Goal: Information Seeking & Learning: Learn about a topic

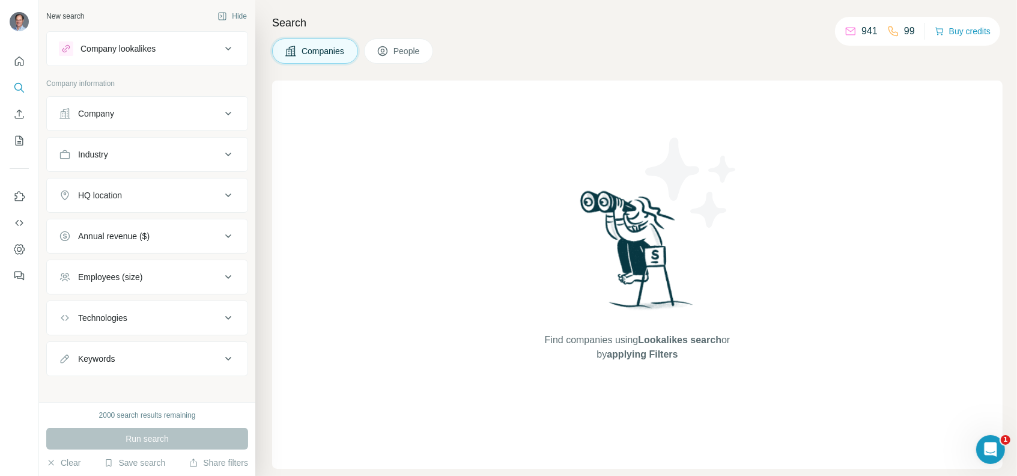
click at [132, 115] on div "Company" at bounding box center [140, 114] width 162 height 12
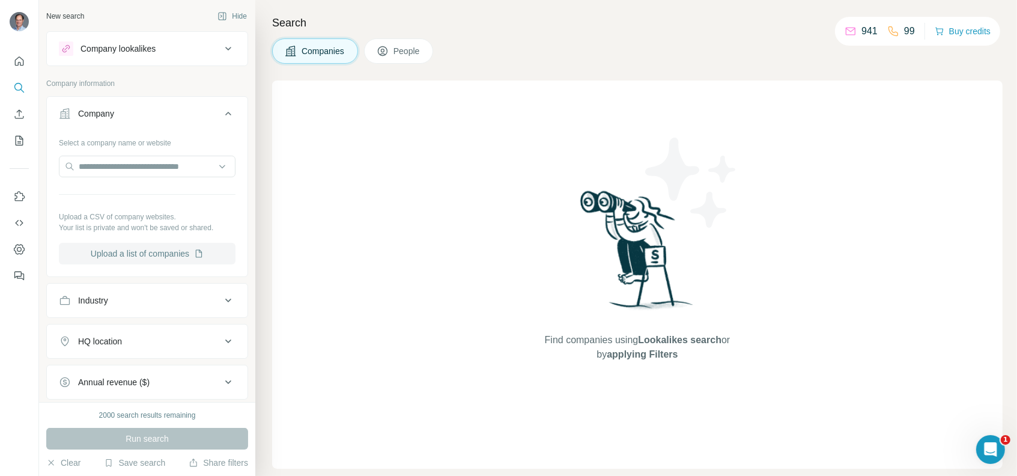
click at [159, 250] on button "Upload a list of companies" at bounding box center [147, 254] width 177 height 22
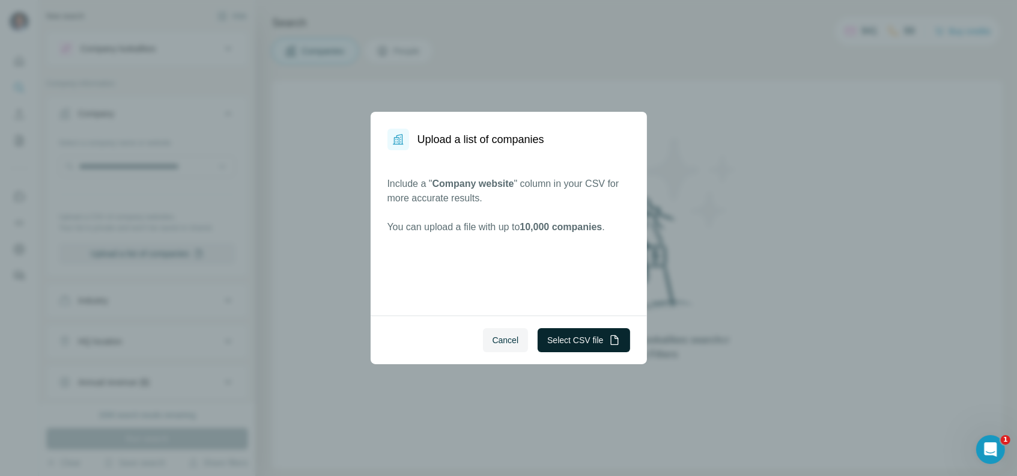
click at [568, 342] on button "Select CSV file" at bounding box center [584, 340] width 92 height 24
drag, startPoint x: 517, startPoint y: 183, endPoint x: 434, endPoint y: 186, distance: 82.9
click at [434, 185] on span "Company website" at bounding box center [473, 183] width 82 height 10
copy span "Company website"
click at [564, 342] on button "Select CSV file" at bounding box center [584, 340] width 92 height 24
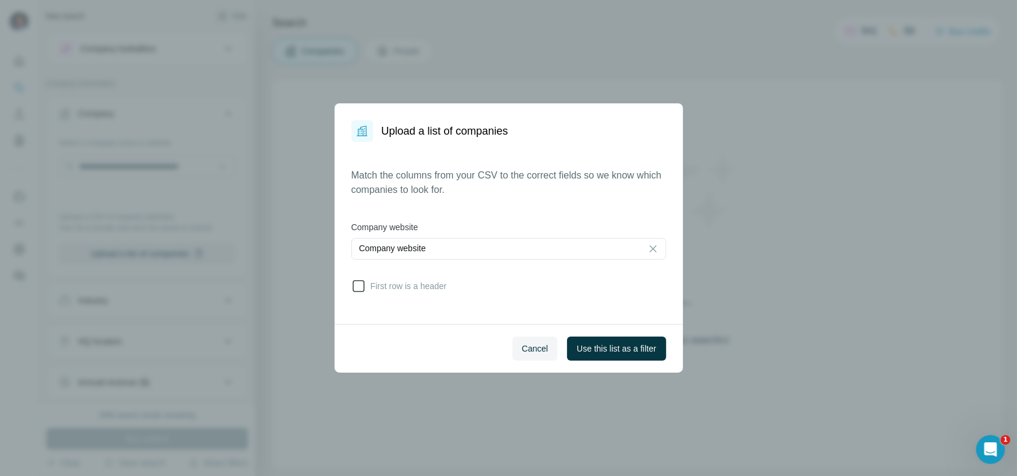
click at [428, 288] on span "First row is a header" at bounding box center [406, 286] width 81 height 12
click at [633, 350] on span "Use this list as a filter" at bounding box center [616, 348] width 79 height 12
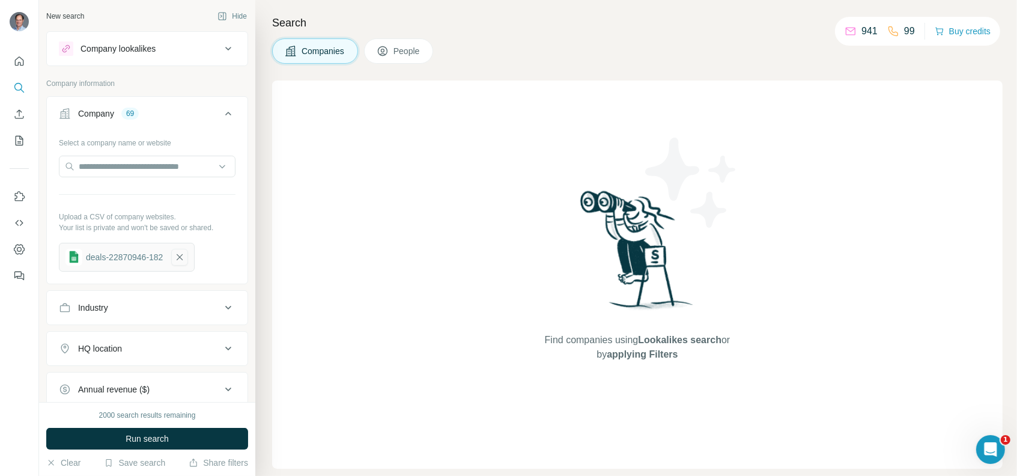
click at [183, 251] on icon "button" at bounding box center [179, 257] width 11 height 12
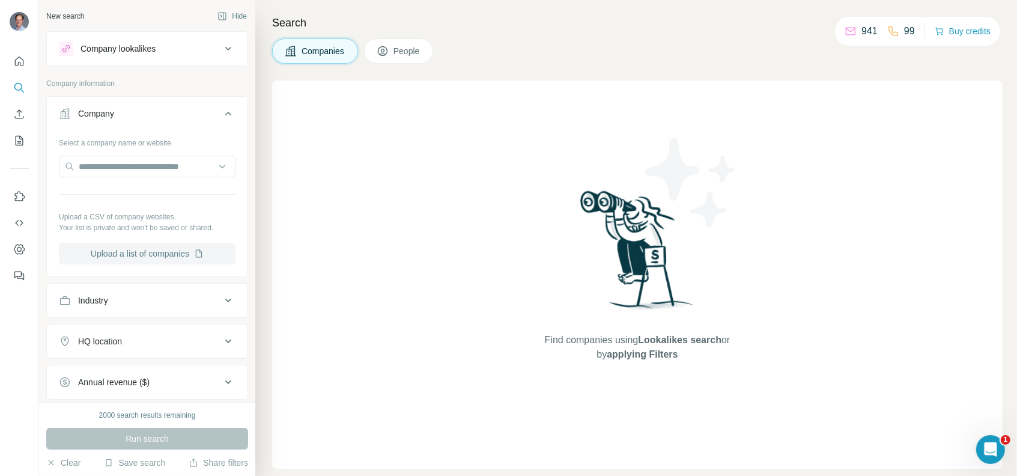
click at [154, 254] on button "Upload a list of companies" at bounding box center [147, 254] width 177 height 22
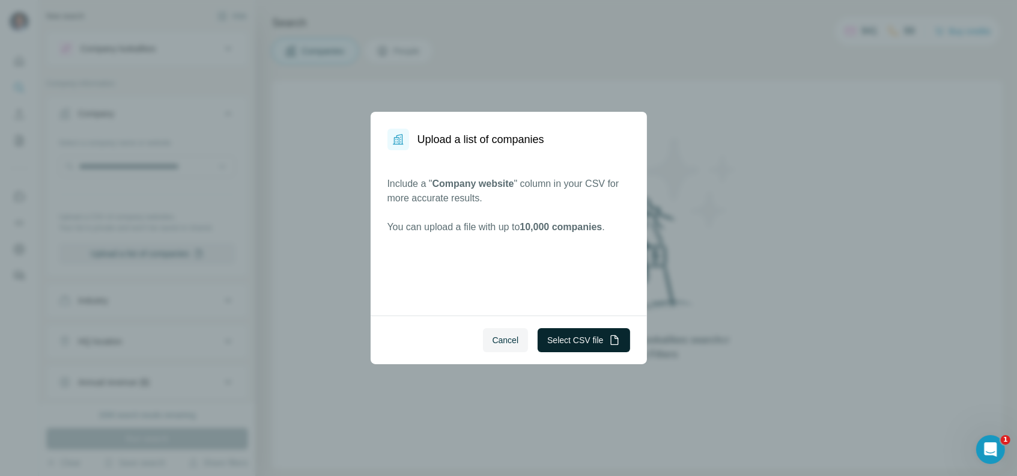
click at [584, 342] on button "Select CSV file" at bounding box center [584, 340] width 92 height 24
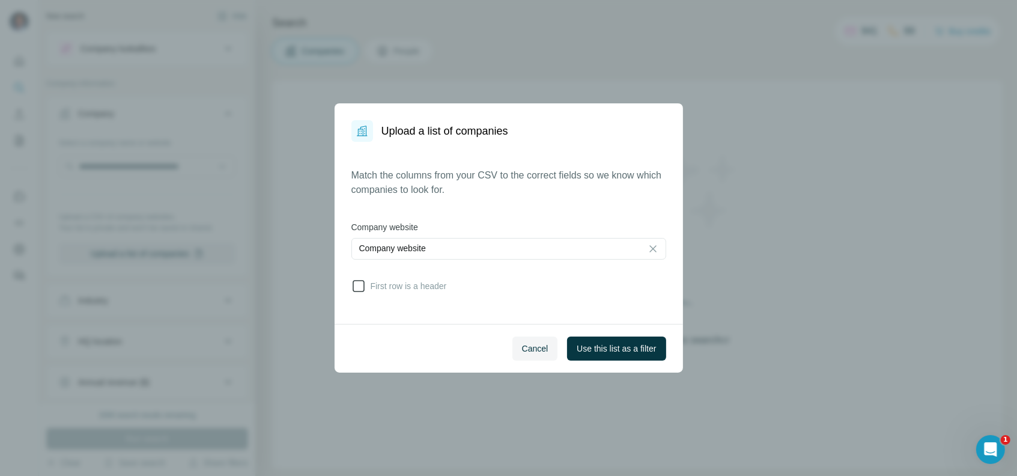
click at [416, 285] on span "First row is a header" at bounding box center [406, 286] width 81 height 12
click at [621, 341] on button "Use this list as a filter" at bounding box center [616, 348] width 98 height 24
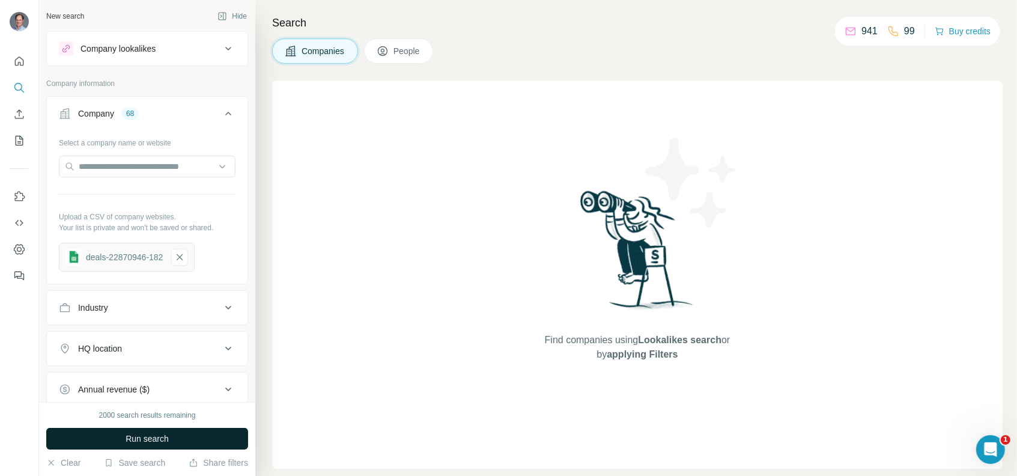
click at [187, 435] on button "Run search" at bounding box center [147, 439] width 202 height 22
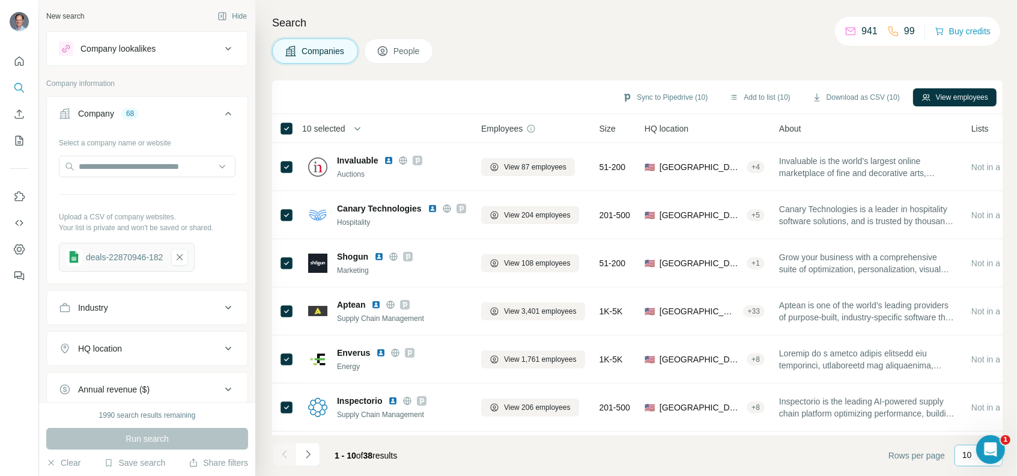
click at [963, 453] on p "10" at bounding box center [967, 455] width 10 height 12
click at [978, 363] on div "60" at bounding box center [979, 363] width 28 height 12
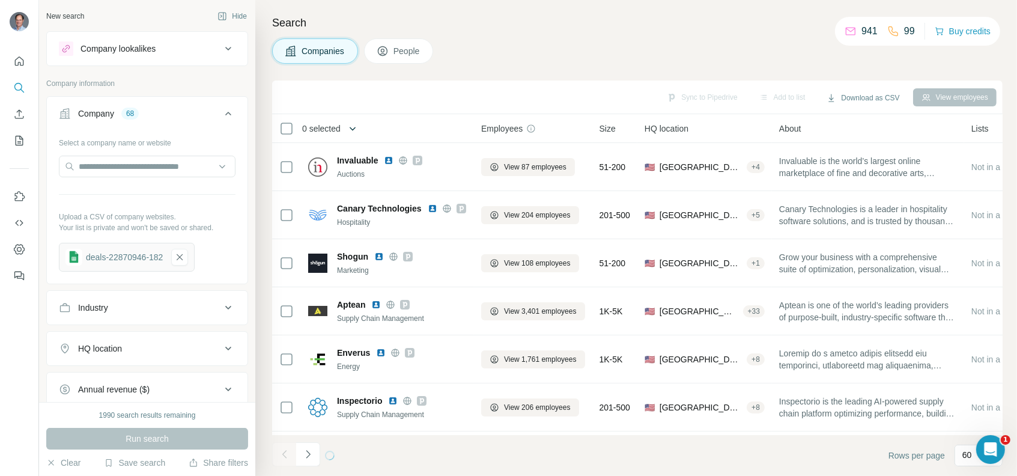
click at [354, 129] on icon "button" at bounding box center [353, 129] width 12 height 12
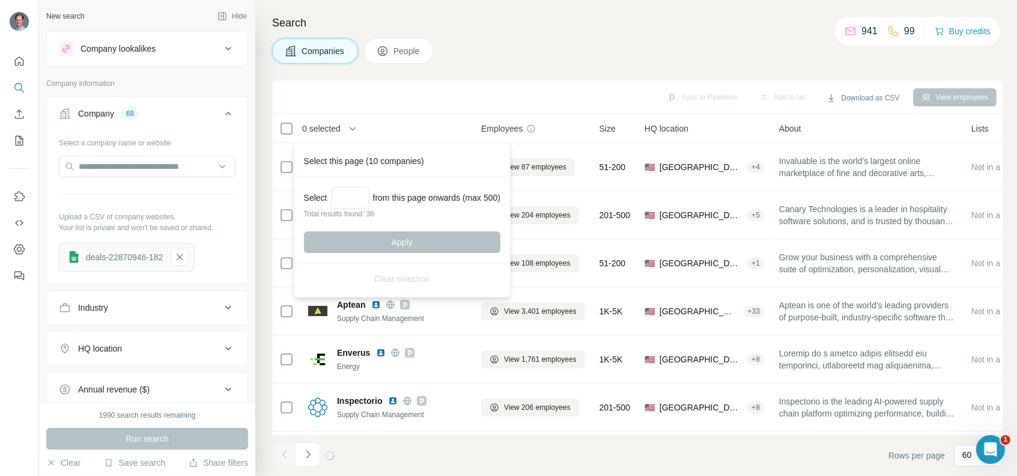
click at [497, 64] on div "Search Companies People Sync to Pipedrive Add to list Download as CSV View empl…" at bounding box center [636, 238] width 762 height 476
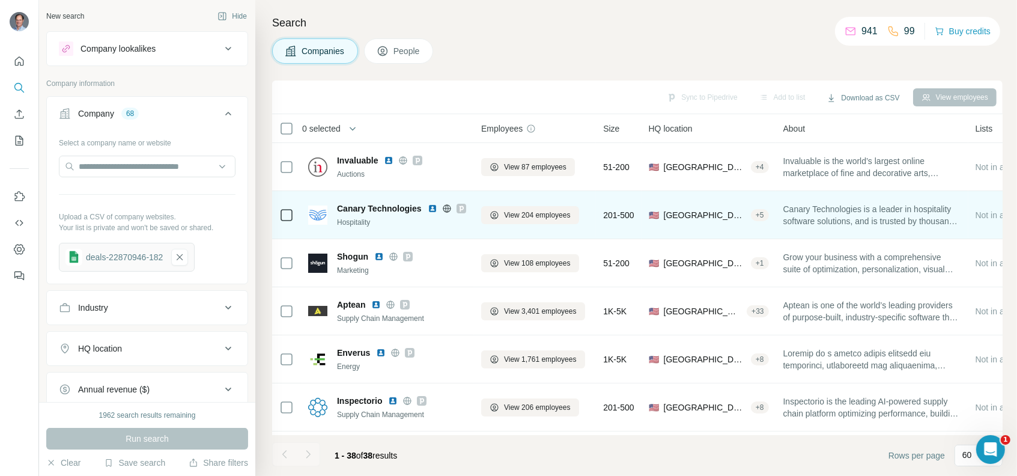
click at [764, 214] on div "+ 5" at bounding box center [760, 215] width 18 height 11
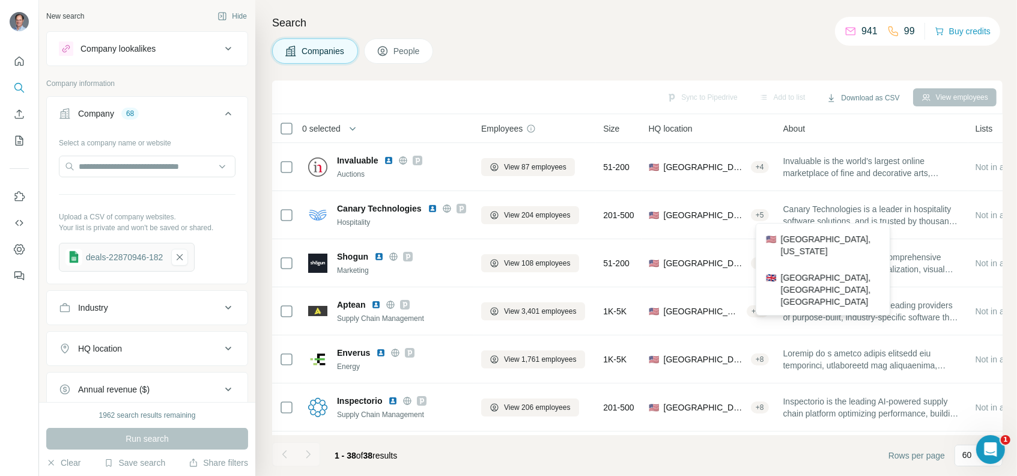
scroll to position [120, 0]
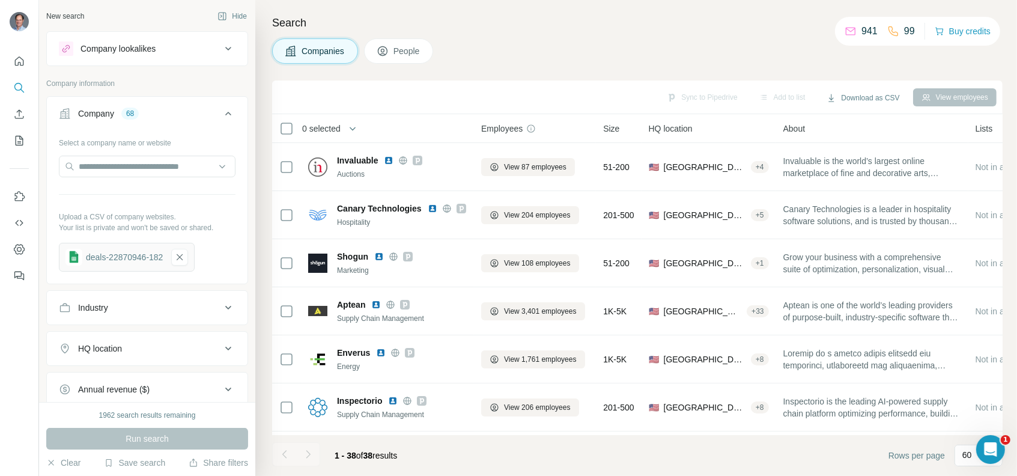
click at [627, 83] on div "Sync to Pipedrive Add to list Download as CSV View employees" at bounding box center [637, 97] width 730 height 34
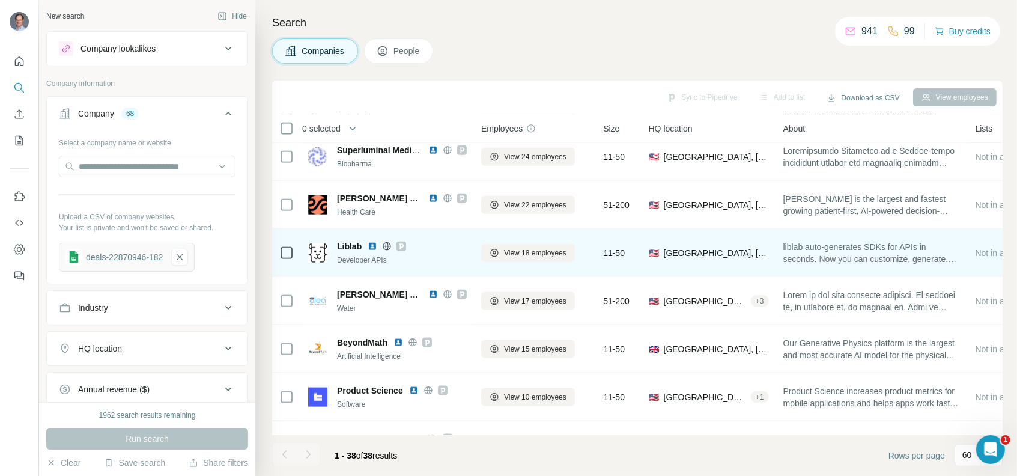
scroll to position [1539, 0]
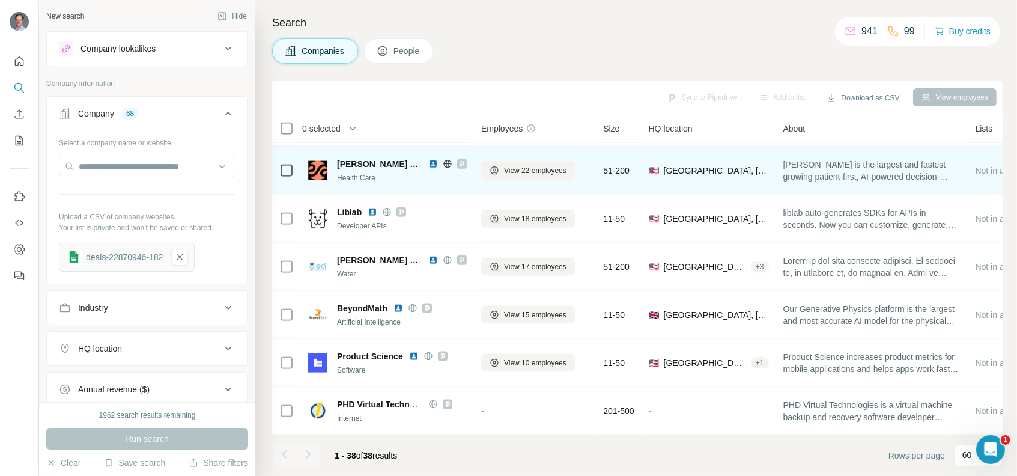
click at [458, 159] on icon at bounding box center [461, 164] width 7 height 10
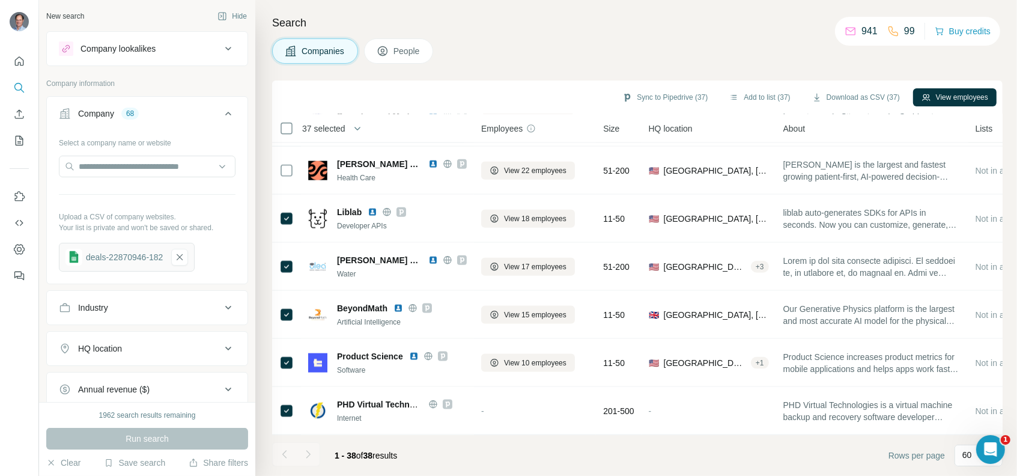
click at [407, 47] on span "People" at bounding box center [407, 51] width 28 height 12
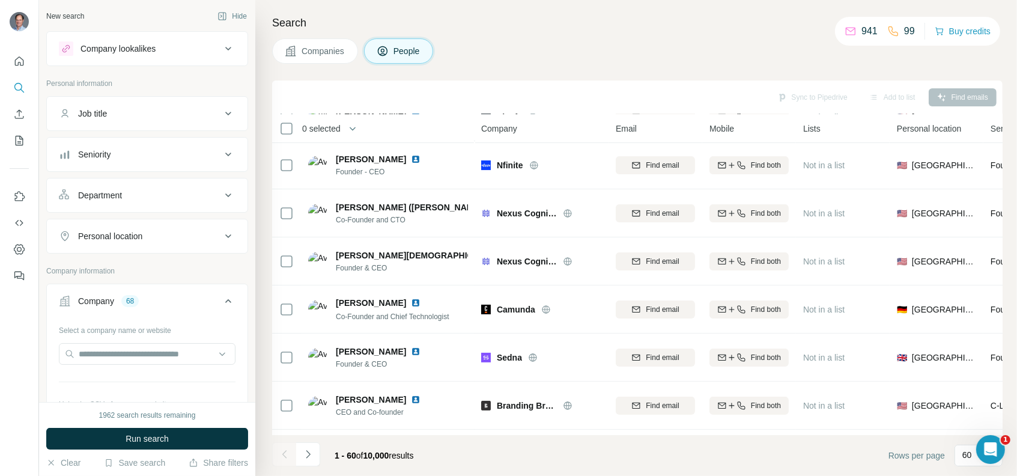
scroll to position [1539, 0]
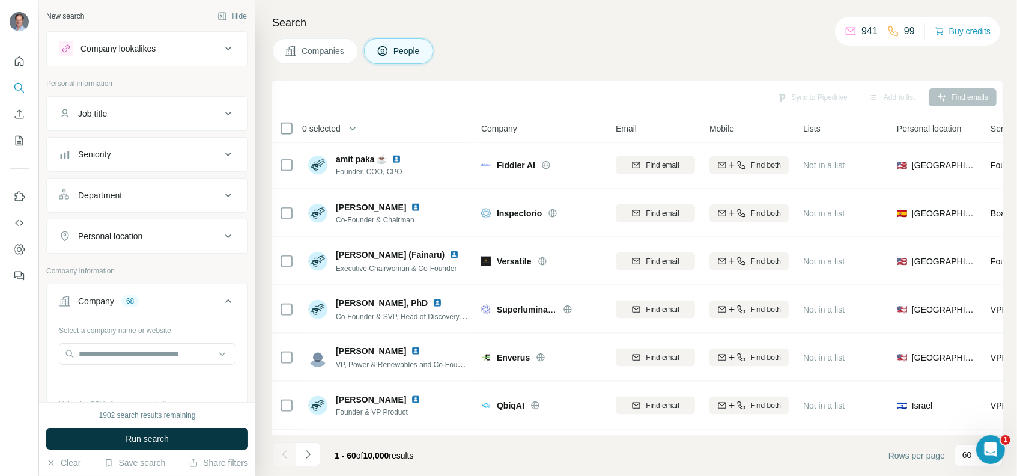
click at [321, 56] on span "Companies" at bounding box center [323, 51] width 44 height 12
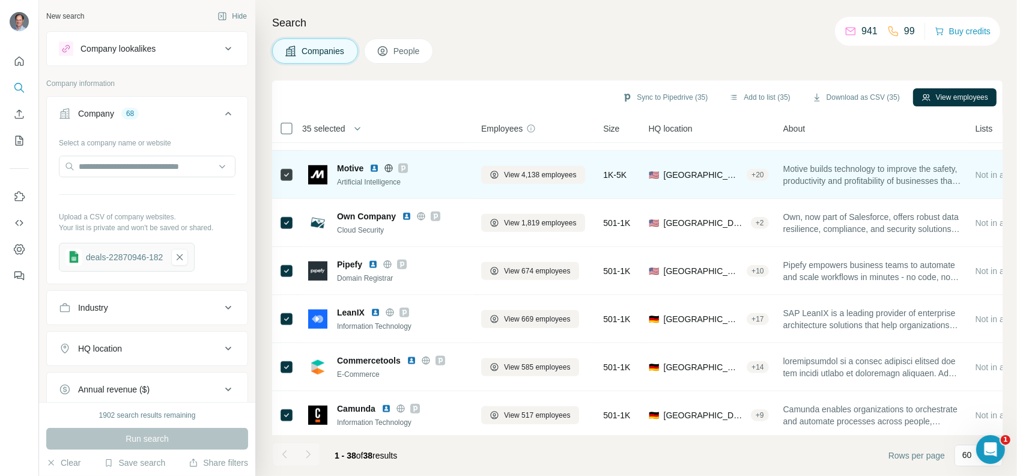
scroll to position [901, 0]
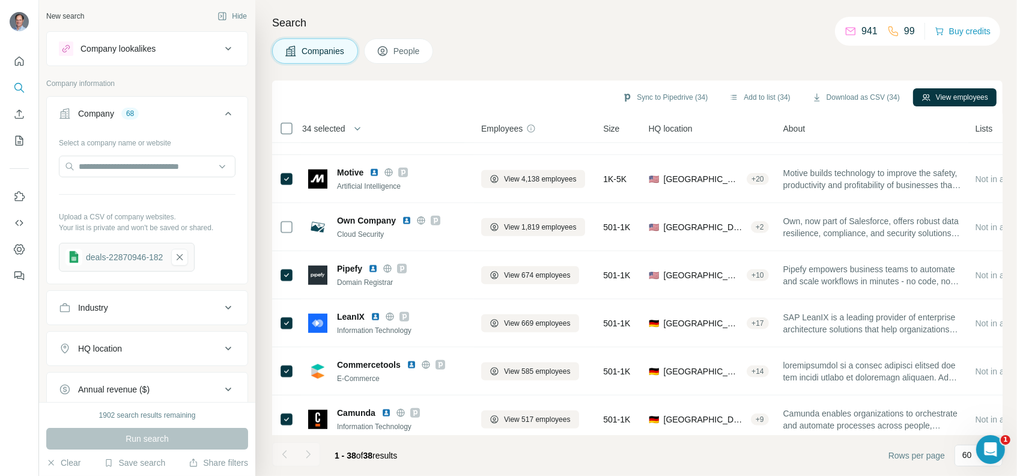
click at [11, 328] on div at bounding box center [19, 238] width 39 height 476
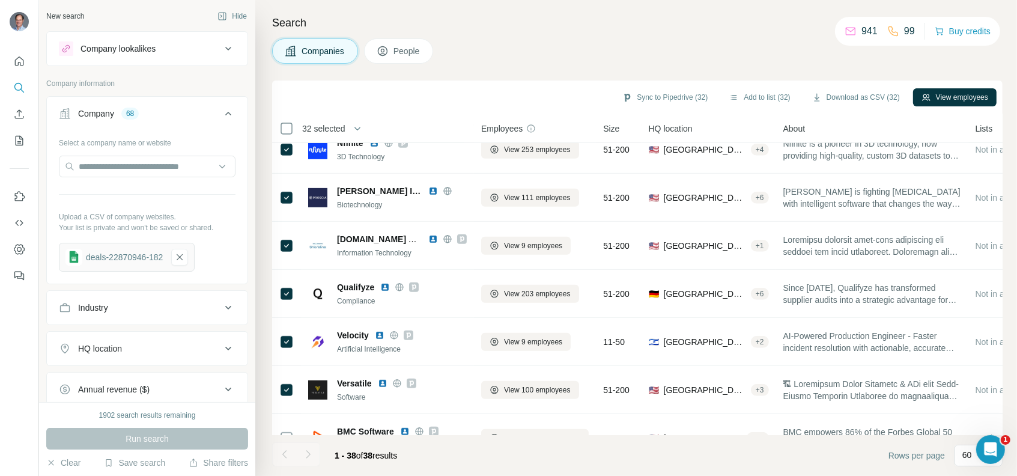
scroll to position [278, 0]
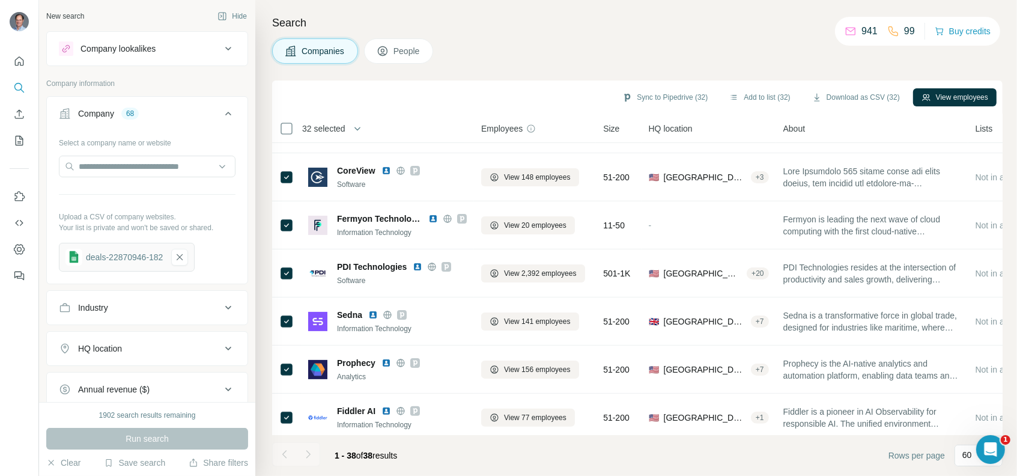
click at [400, 50] on span "People" at bounding box center [407, 51] width 28 height 12
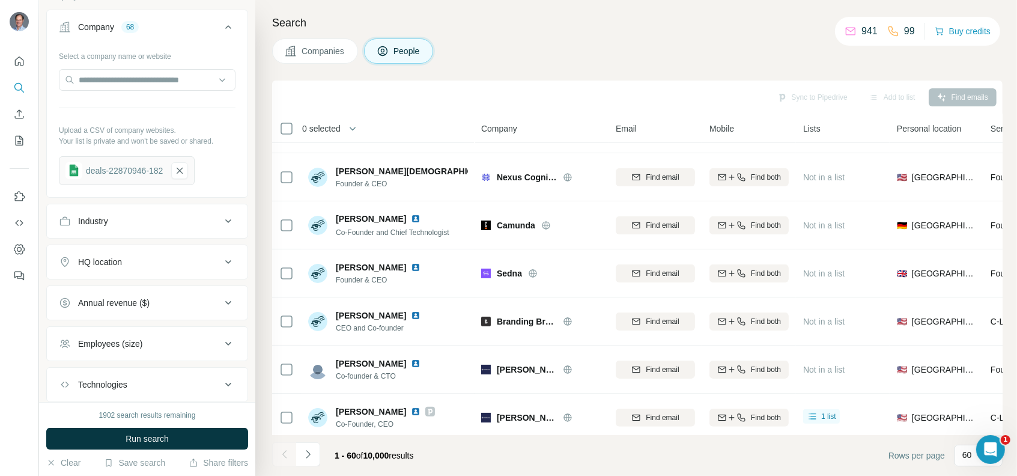
scroll to position [300, 0]
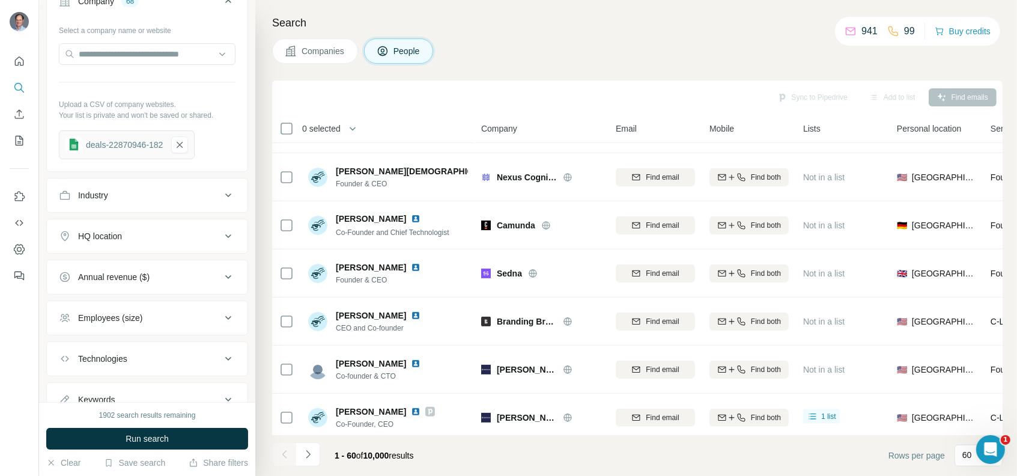
click at [183, 312] on div "Employees (size)" at bounding box center [140, 318] width 162 height 12
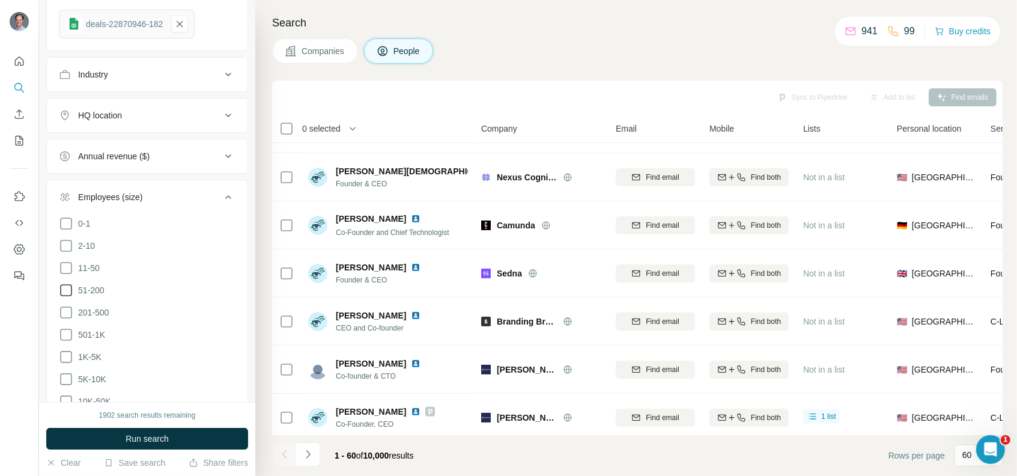
click at [90, 285] on span "51-200" at bounding box center [88, 290] width 31 height 12
click at [94, 262] on span "11-50" at bounding box center [86, 268] width 26 height 12
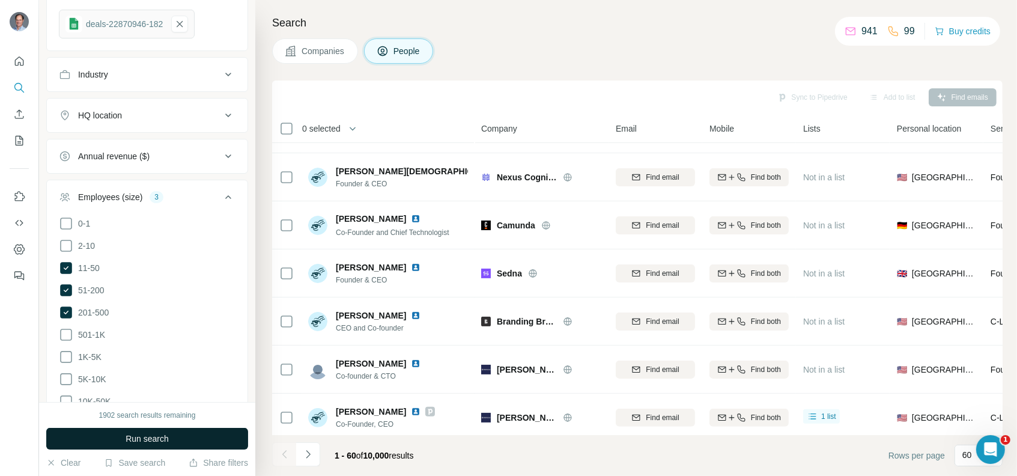
click at [177, 439] on button "Run search" at bounding box center [147, 439] width 202 height 22
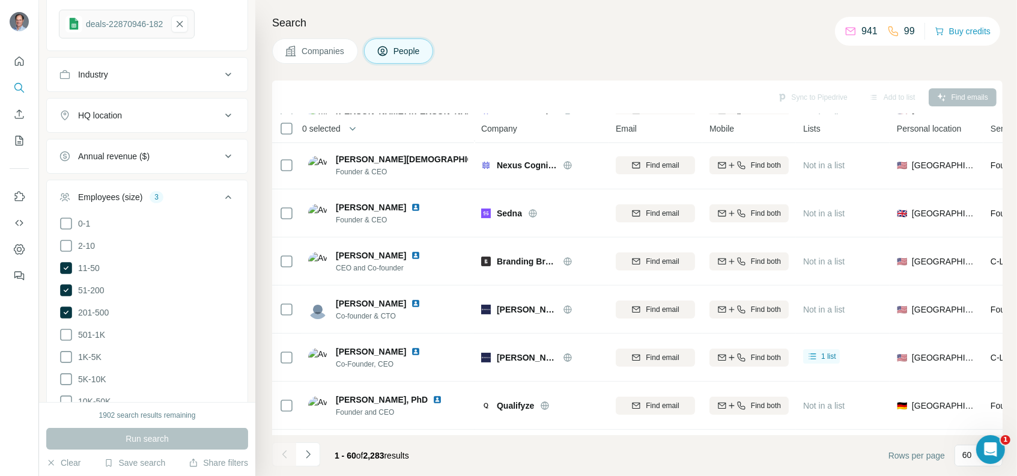
scroll to position [278, 0]
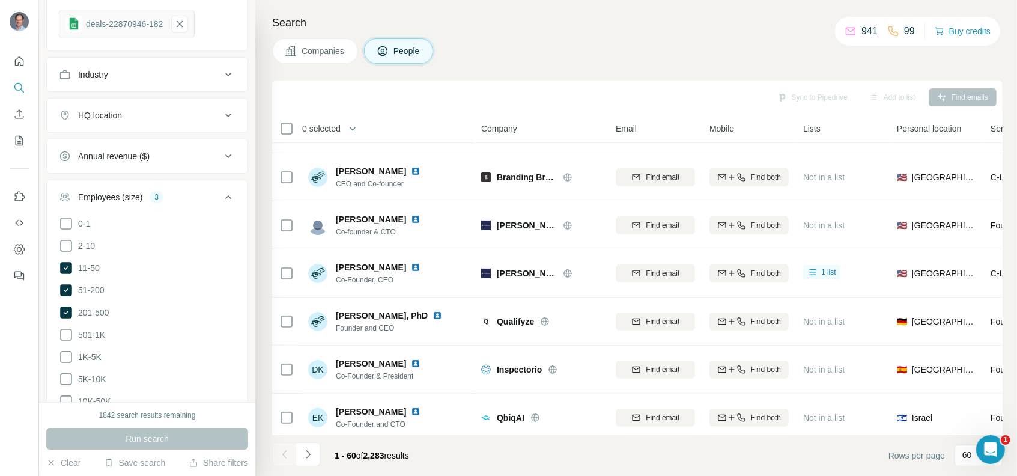
click at [326, 41] on button "Companies" at bounding box center [315, 50] width 86 height 25
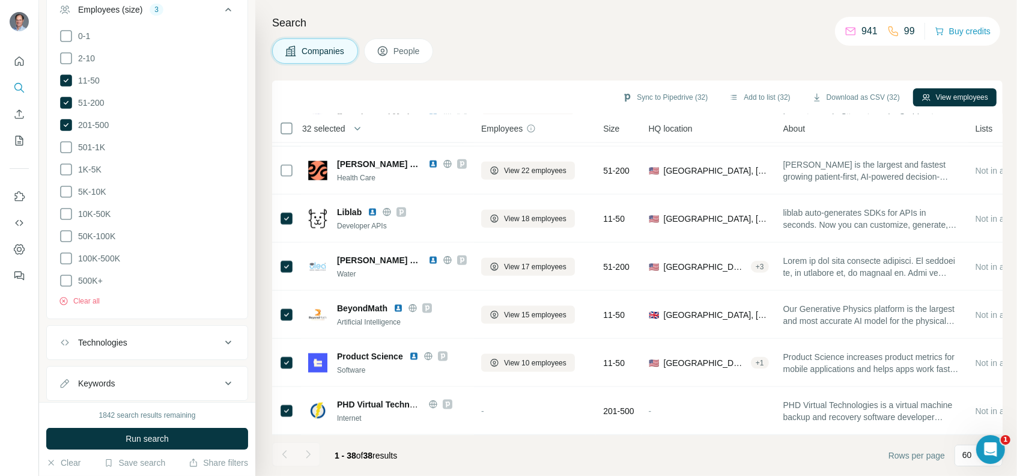
scroll to position [1359, 0]
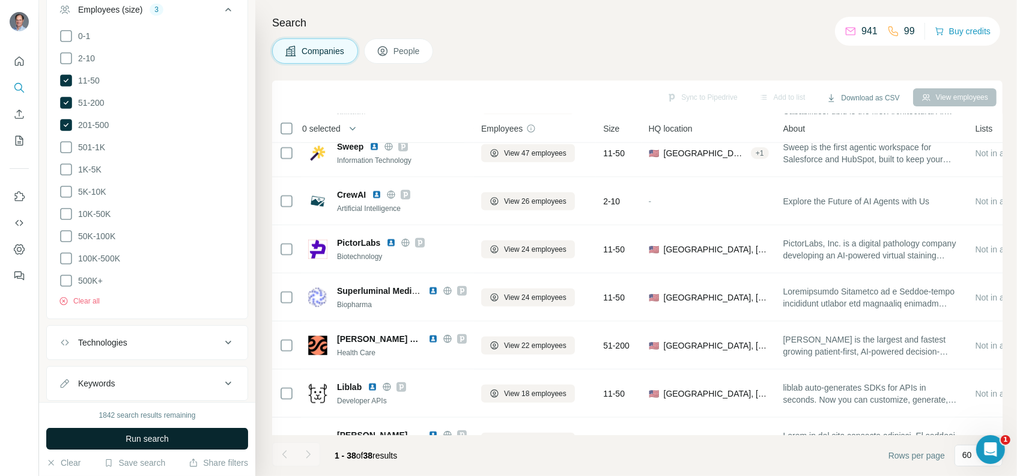
click at [103, 435] on button "Run search" at bounding box center [147, 439] width 202 height 22
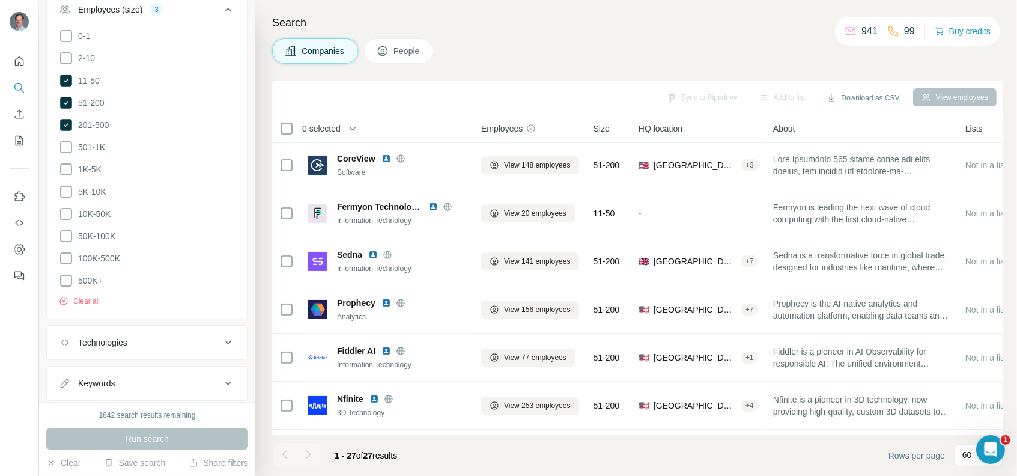
scroll to position [1011, 0]
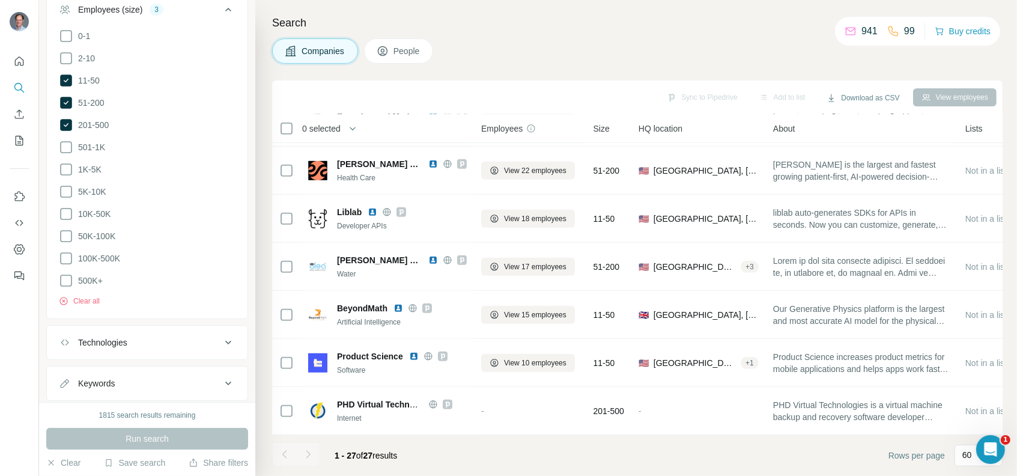
click at [458, 463] on footer "1 - 27 of 27 results Rows per page 60" at bounding box center [637, 455] width 730 height 41
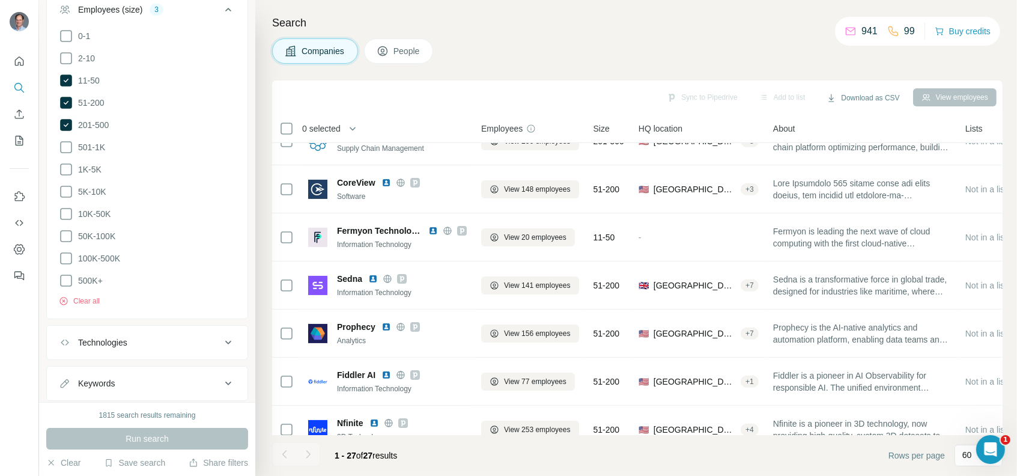
scroll to position [0, 0]
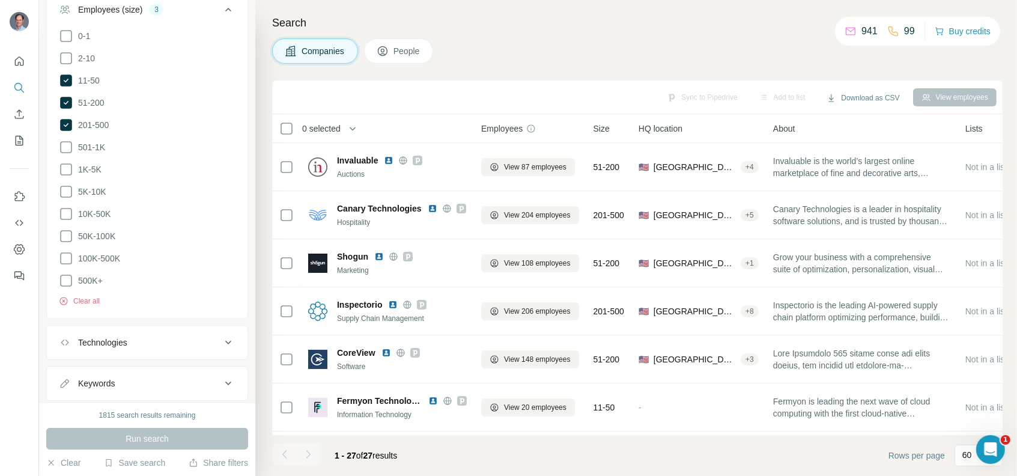
click at [411, 58] on button "People" at bounding box center [399, 50] width 70 height 25
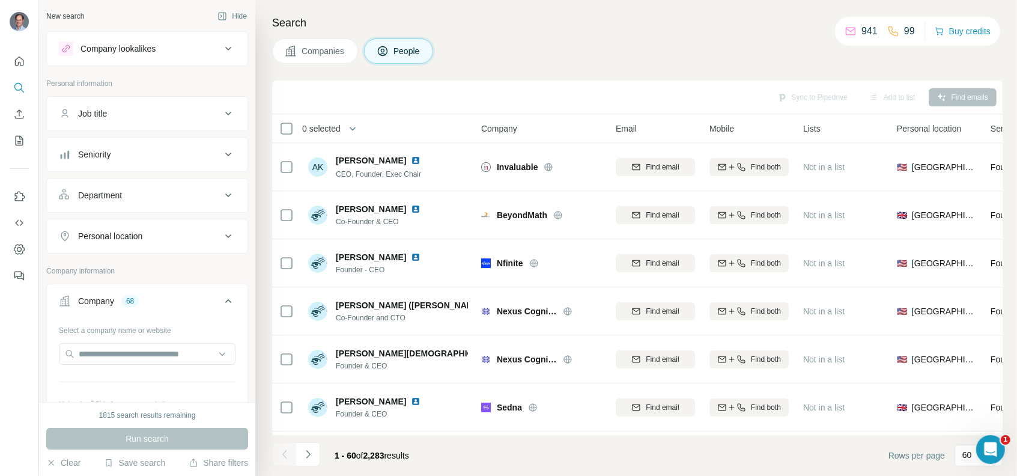
click at [158, 153] on div "Seniority" at bounding box center [140, 154] width 162 height 12
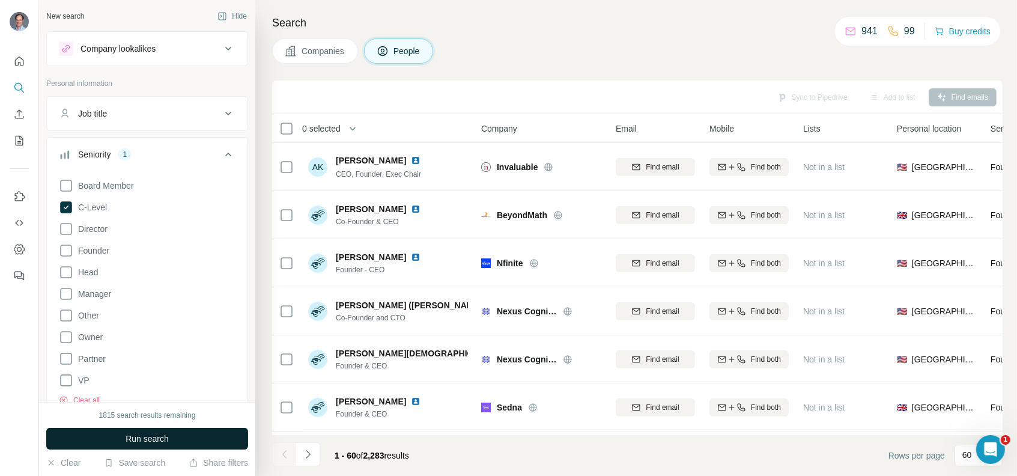
click at [150, 440] on span "Run search" at bounding box center [147, 438] width 43 height 12
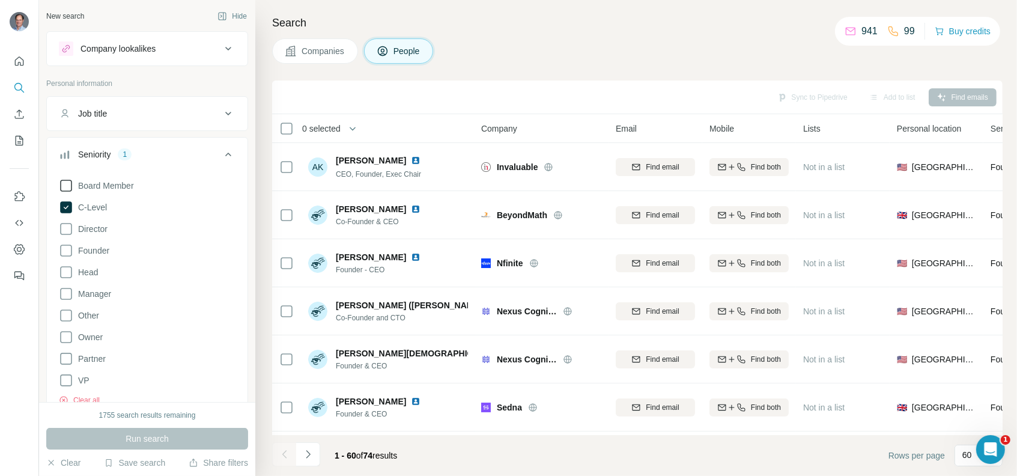
click at [74, 189] on span "Board Member" at bounding box center [103, 186] width 61 height 12
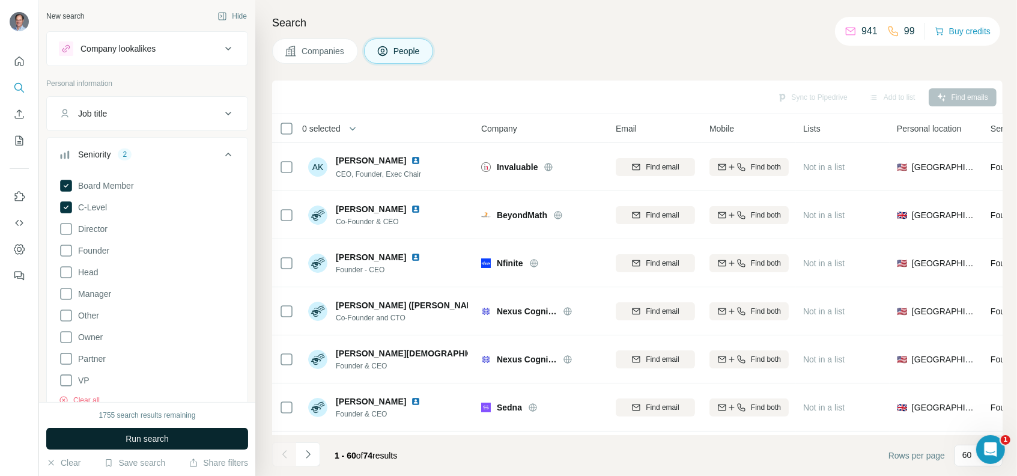
click at [122, 437] on button "Run search" at bounding box center [147, 439] width 202 height 22
click at [100, 253] on span "Founder" at bounding box center [91, 250] width 36 height 12
click at [132, 438] on span "Run search" at bounding box center [147, 438] width 43 height 12
click at [118, 435] on button "Run search" at bounding box center [147, 439] width 202 height 22
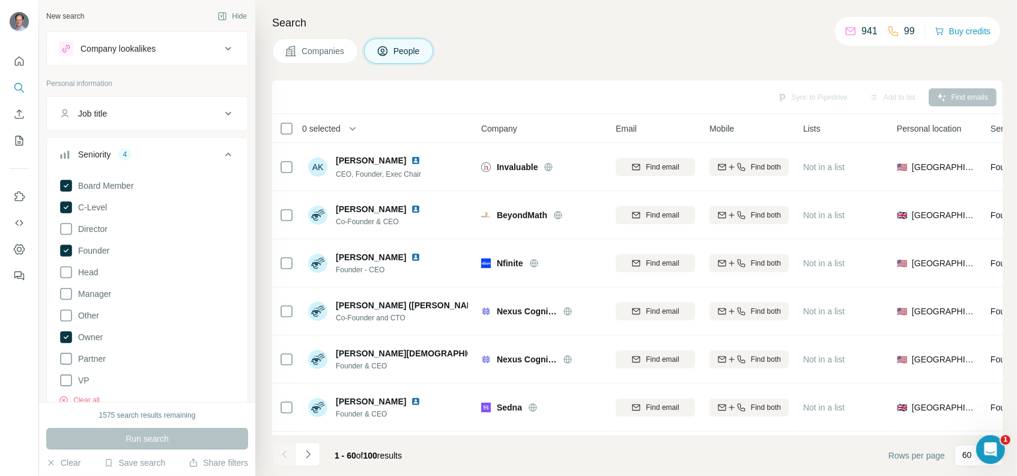
scroll to position [59, 0]
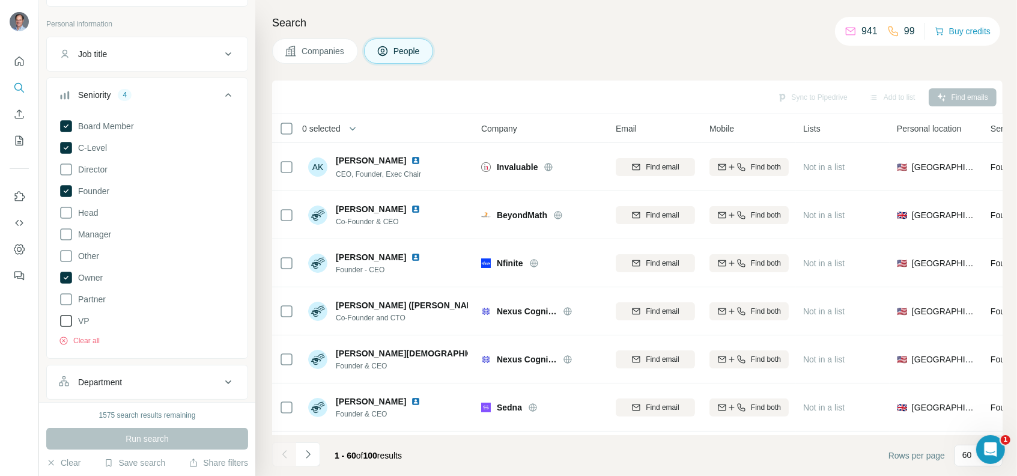
click at [86, 317] on span "VP" at bounding box center [81, 321] width 16 height 12
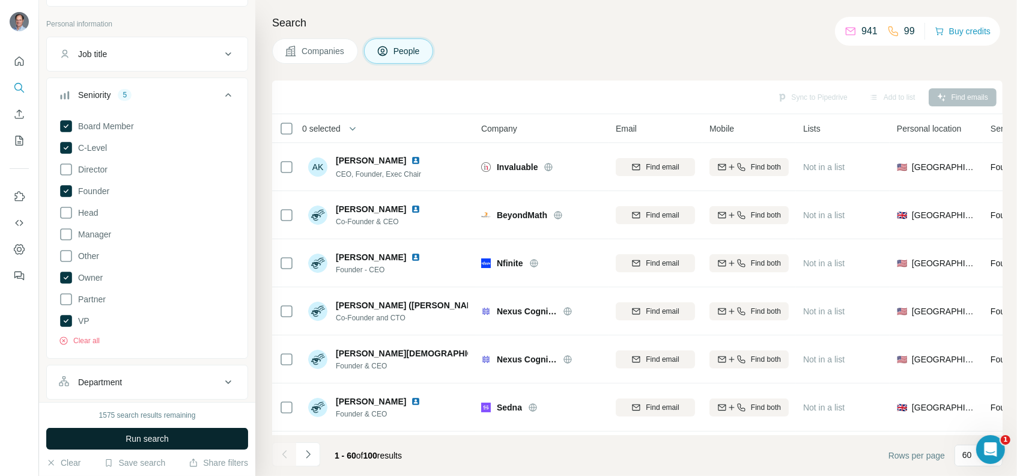
click at [127, 439] on span "Run search" at bounding box center [147, 438] width 43 height 12
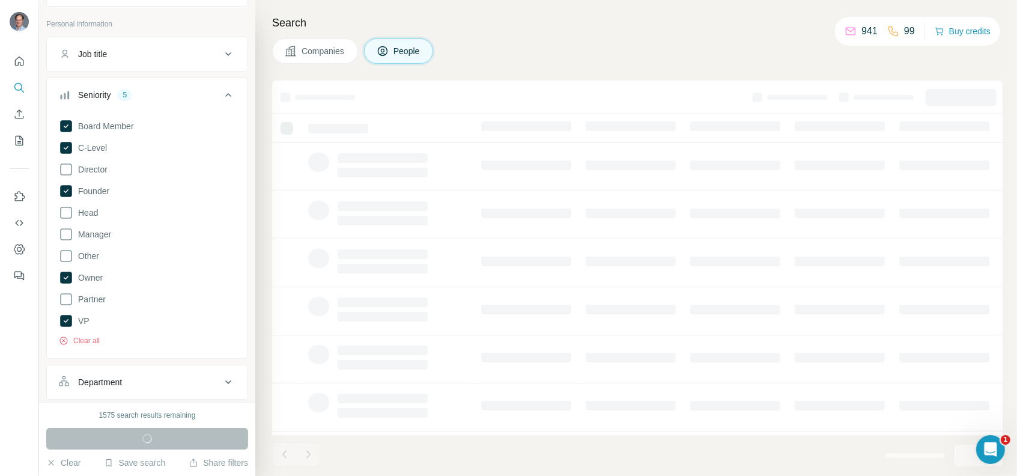
scroll to position [120, 0]
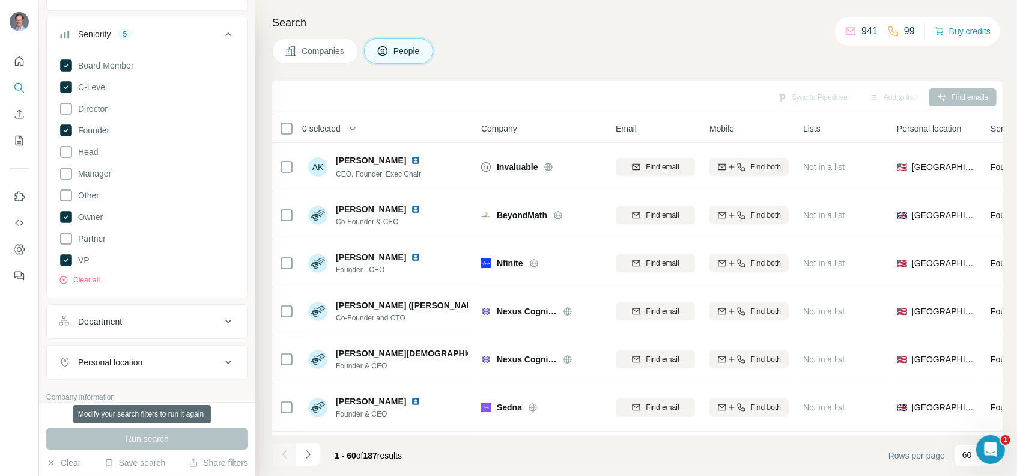
click at [159, 438] on div "Run search" at bounding box center [147, 439] width 202 height 22
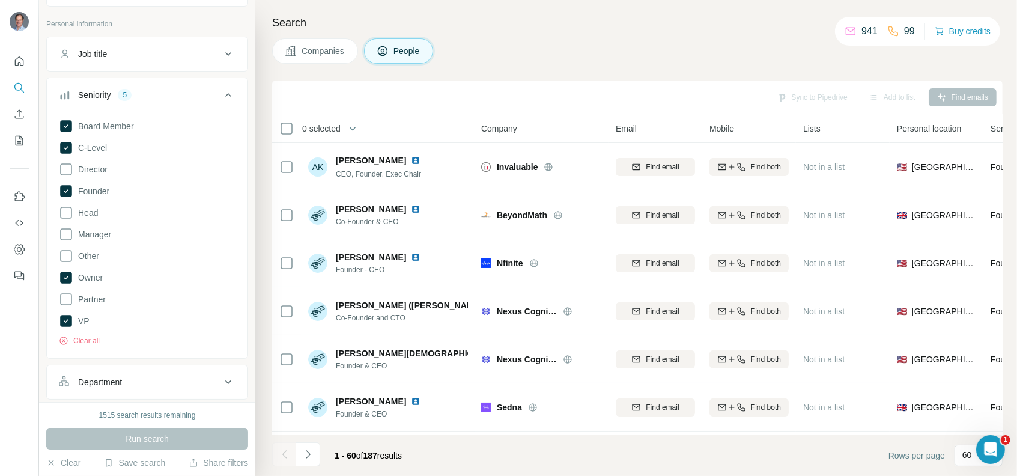
scroll to position [0, 0]
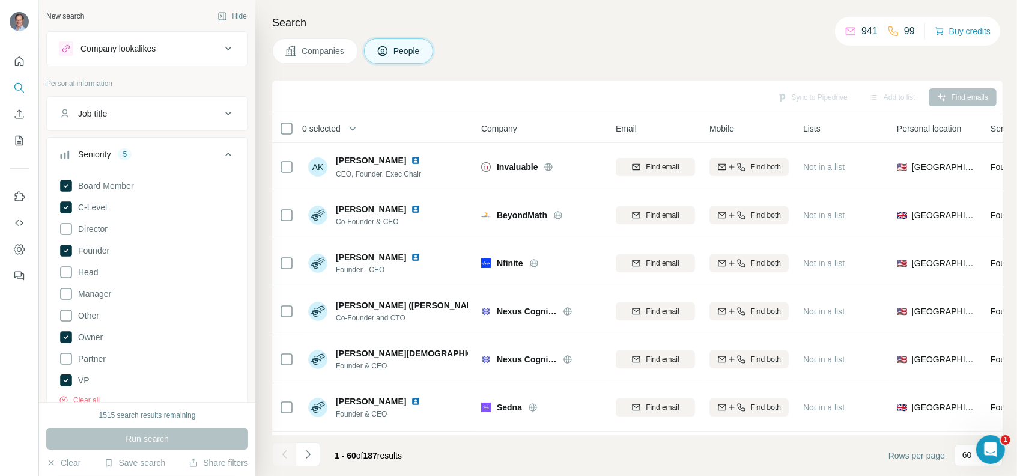
click at [206, 117] on div "Job title" at bounding box center [140, 114] width 162 height 12
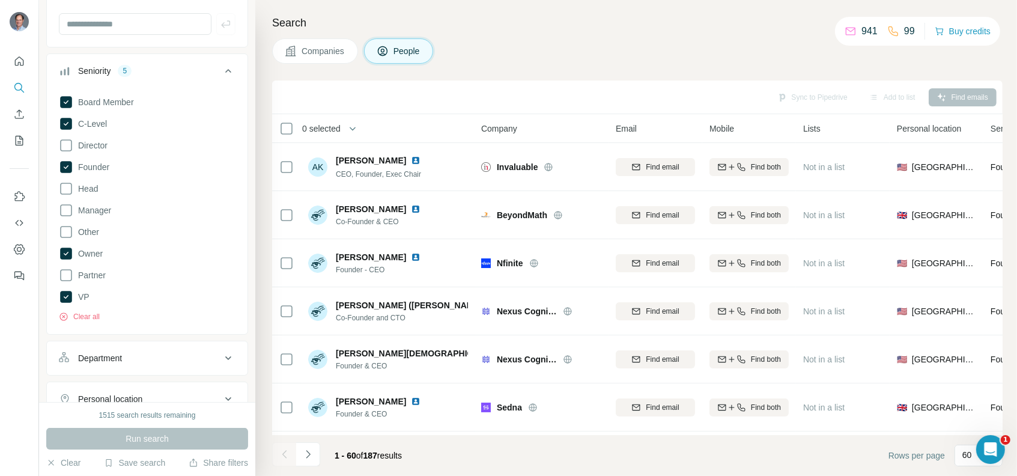
scroll to position [120, 0]
click at [65, 291] on icon at bounding box center [66, 296] width 12 height 12
click at [61, 291] on icon at bounding box center [66, 296] width 14 height 14
click at [67, 296] on icon at bounding box center [66, 296] width 12 height 12
click at [118, 438] on button "Run search" at bounding box center [147, 439] width 202 height 22
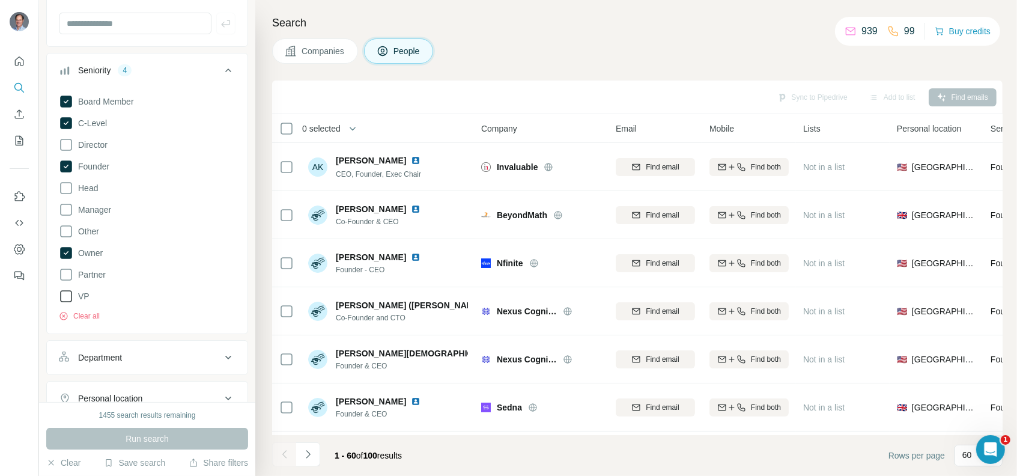
click at [64, 292] on icon at bounding box center [66, 296] width 14 height 14
click at [105, 439] on button "Run search" at bounding box center [147, 439] width 202 height 22
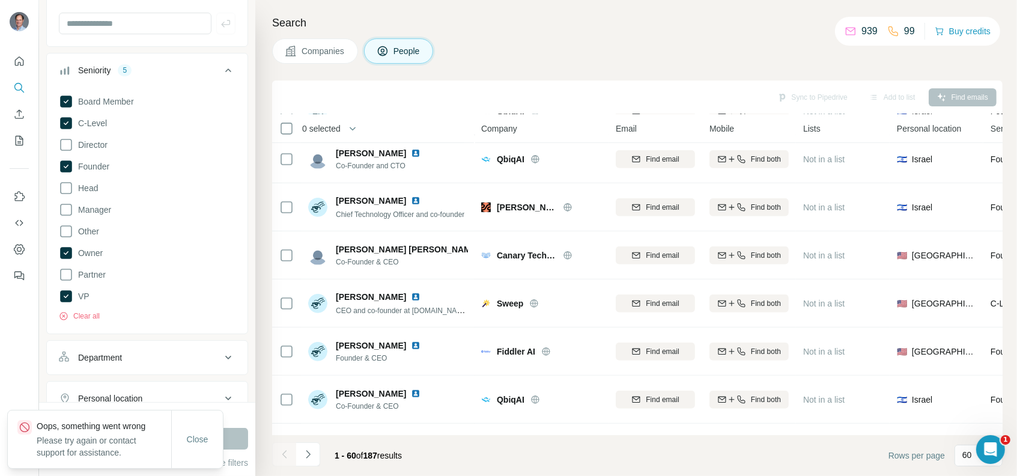
scroll to position [601, 0]
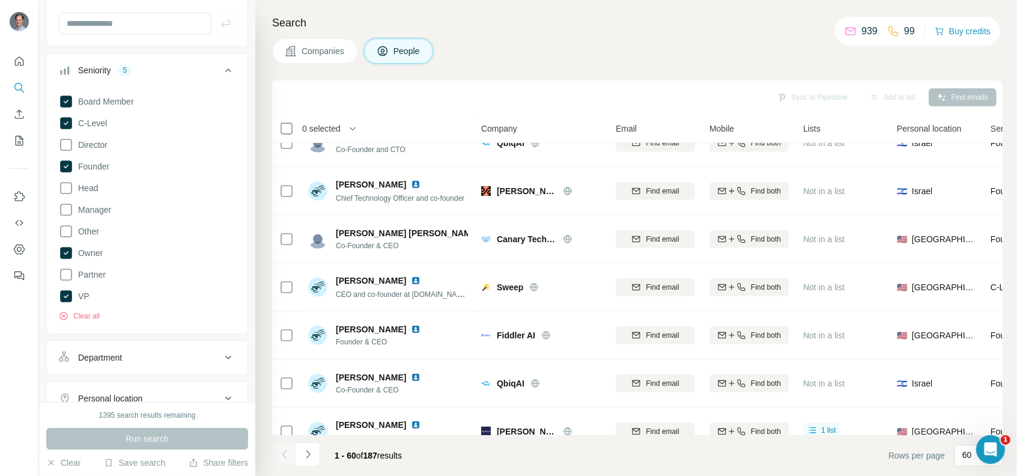
click at [398, 50] on span "People" at bounding box center [407, 51] width 28 height 12
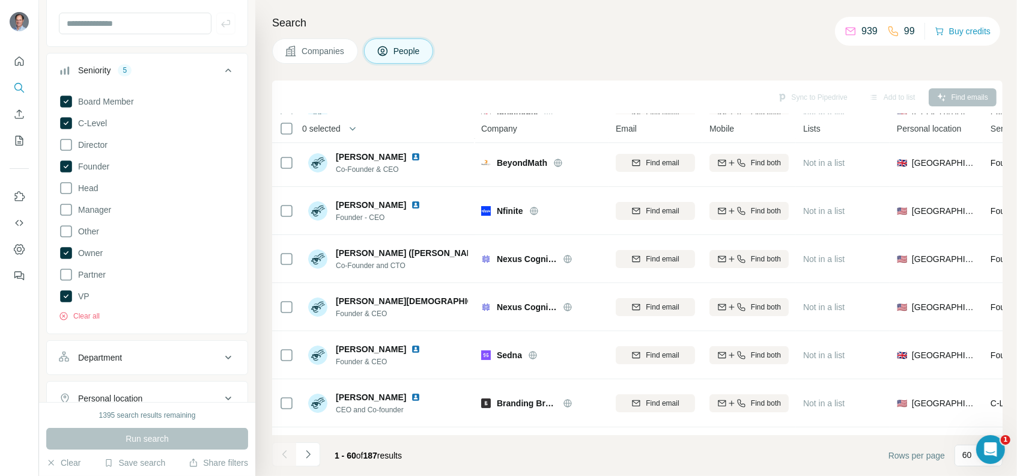
scroll to position [0, 0]
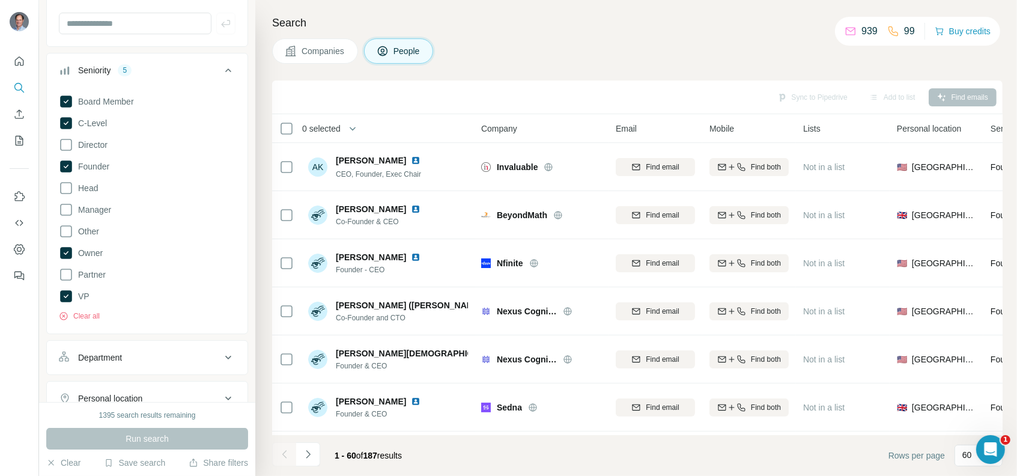
click at [506, 129] on span "Company" at bounding box center [499, 129] width 36 height 12
click at [507, 127] on span "Company" at bounding box center [499, 129] width 36 height 12
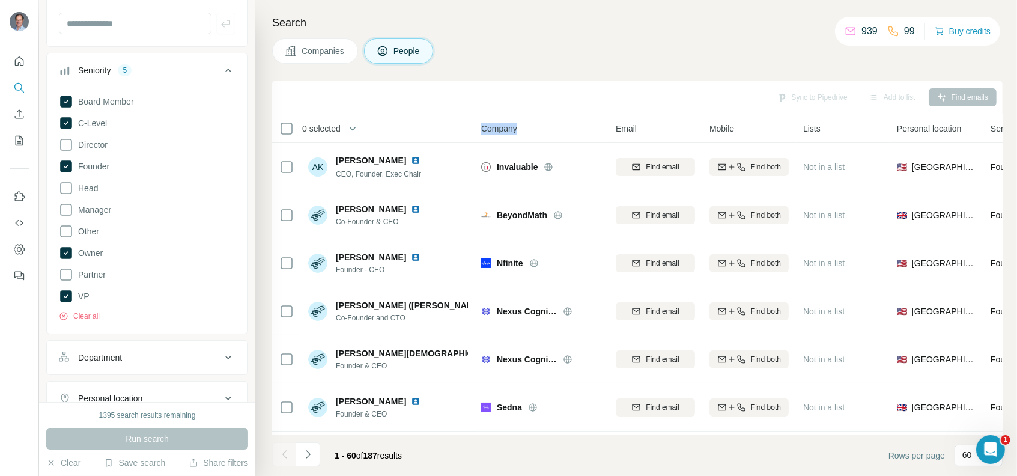
click at [587, 129] on div "Company" at bounding box center [541, 128] width 120 height 14
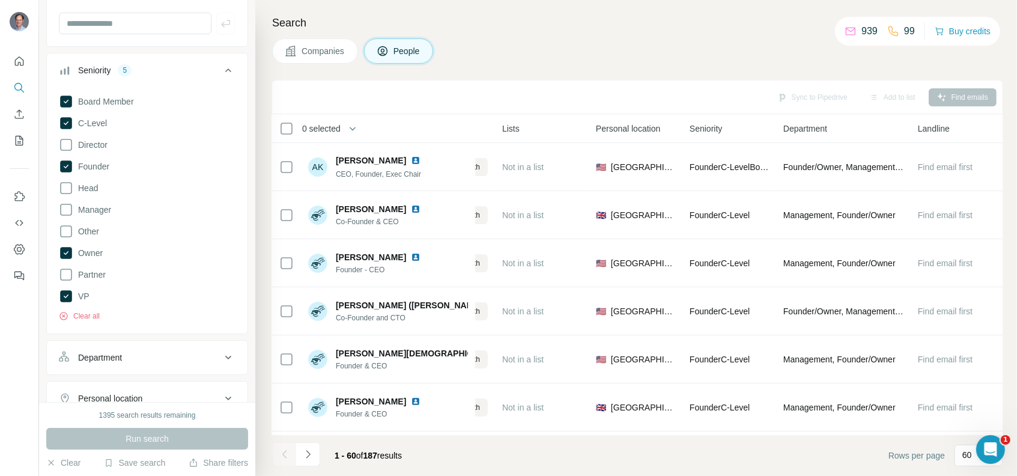
scroll to position [0, 294]
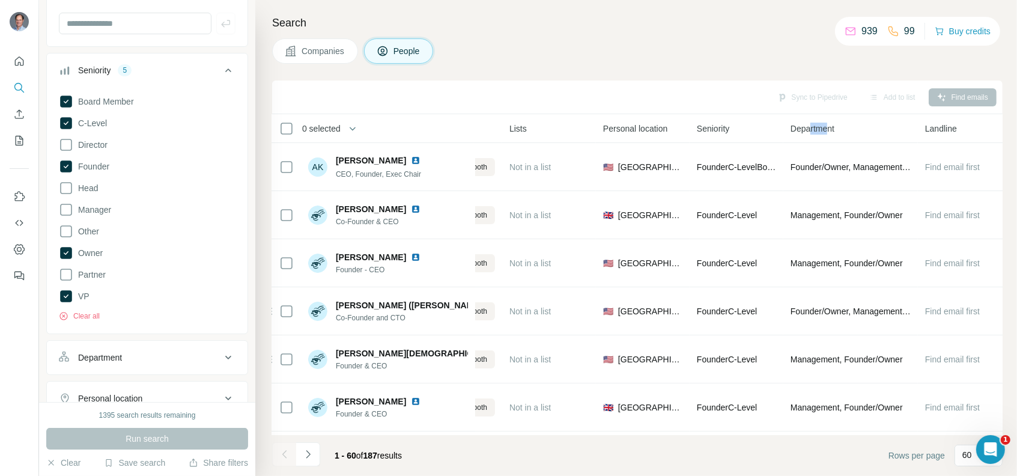
drag, startPoint x: 829, startPoint y: 127, endPoint x: 812, endPoint y: 131, distance: 17.8
click at [812, 131] on span "Department" at bounding box center [812, 129] width 44 height 12
click at [538, 77] on div "Search Companies People Sync to Pipedrive Add to list Find emails 0 selected Pe…" at bounding box center [636, 238] width 762 height 476
click at [349, 127] on button "button" at bounding box center [353, 129] width 24 height 24
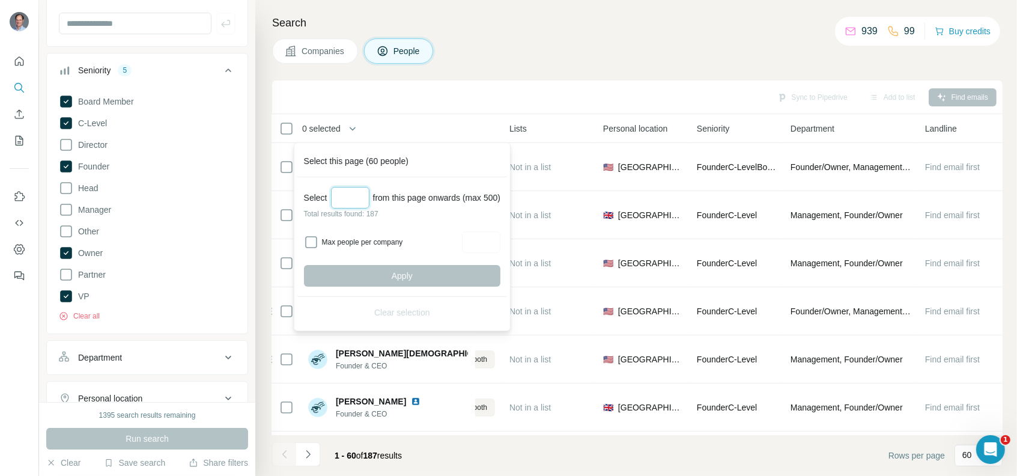
click at [351, 196] on input "Select a number (up to 500)" at bounding box center [350, 198] width 38 height 22
click at [450, 109] on div "Sync to Pipedrive Add to list Find emails" at bounding box center [637, 97] width 730 height 34
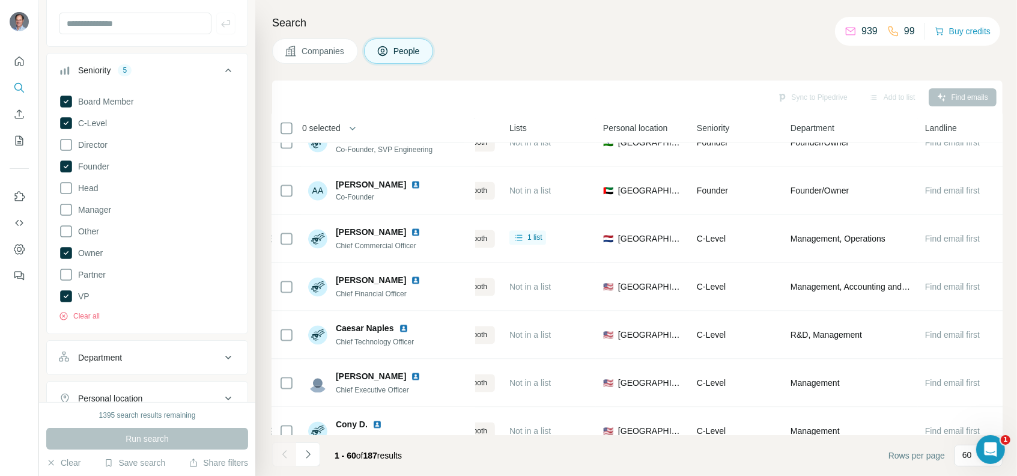
scroll to position [2596, 294]
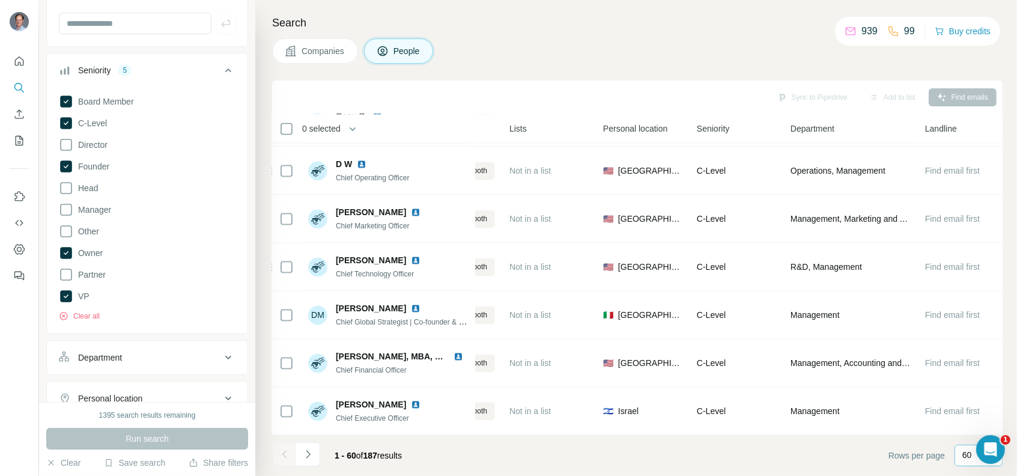
click at [964, 456] on p "60" at bounding box center [967, 455] width 10 height 12
click at [971, 384] on p "40" at bounding box center [970, 385] width 10 height 12
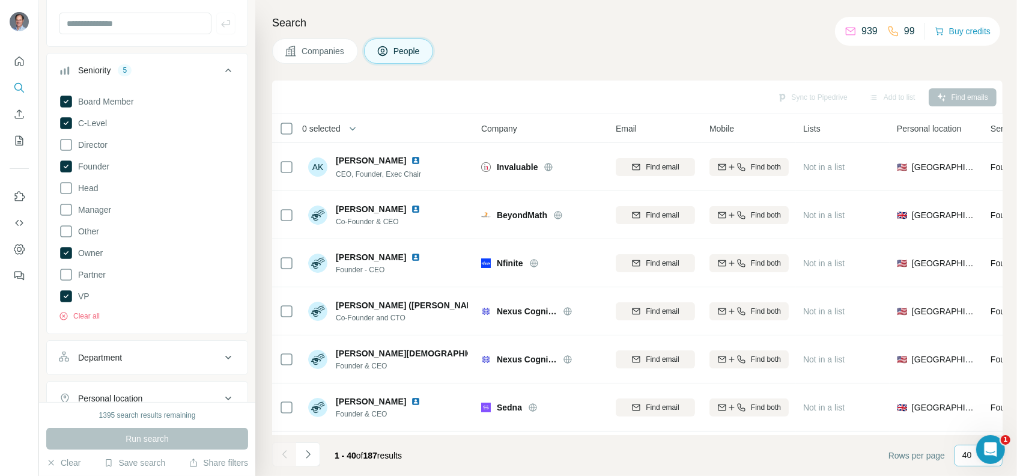
click at [962, 455] on p "40" at bounding box center [967, 455] width 10 height 12
click at [972, 364] on p "60" at bounding box center [970, 363] width 10 height 12
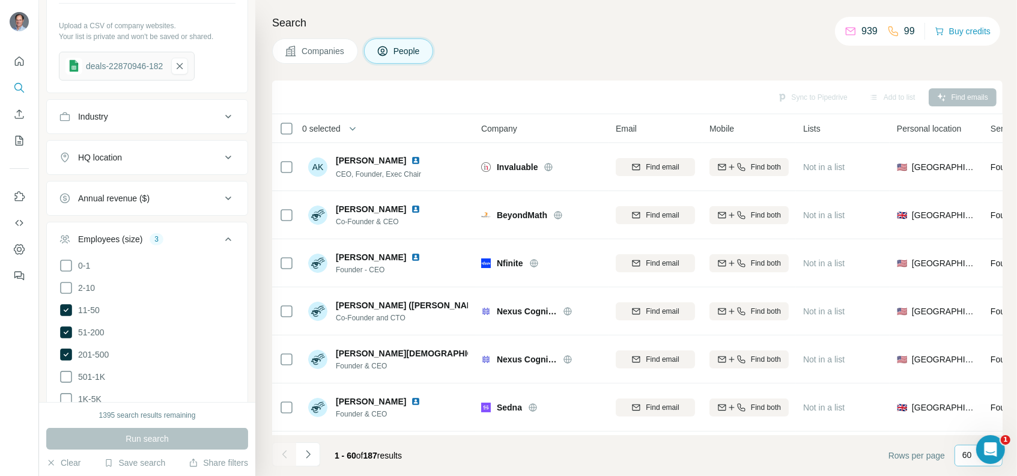
scroll to position [1001, 0]
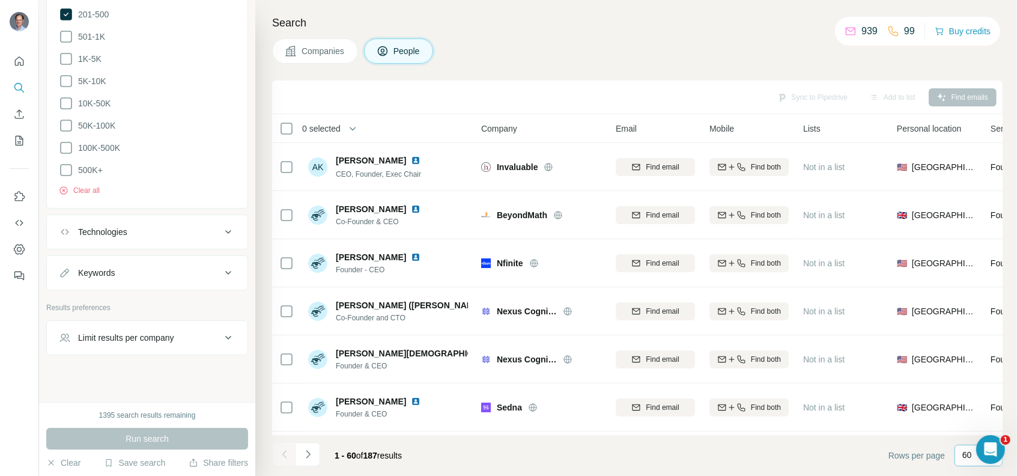
click at [221, 333] on icon at bounding box center [228, 337] width 14 height 14
click at [221, 332] on icon at bounding box center [228, 337] width 14 height 14
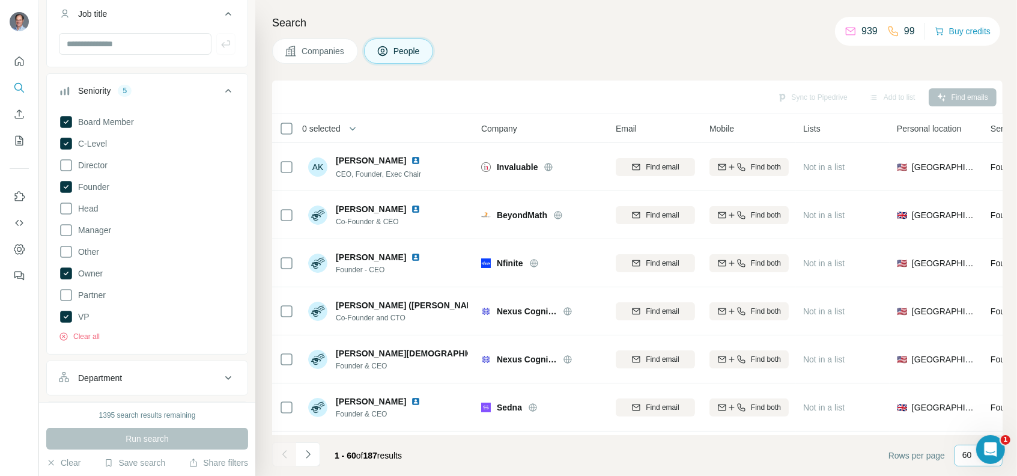
scroll to position [40, 0]
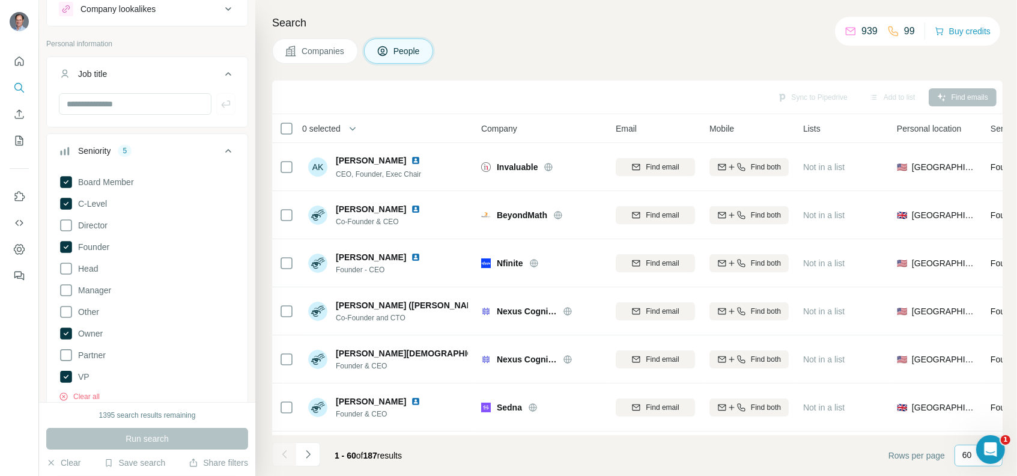
click at [318, 46] on span "Companies" at bounding box center [323, 51] width 44 height 12
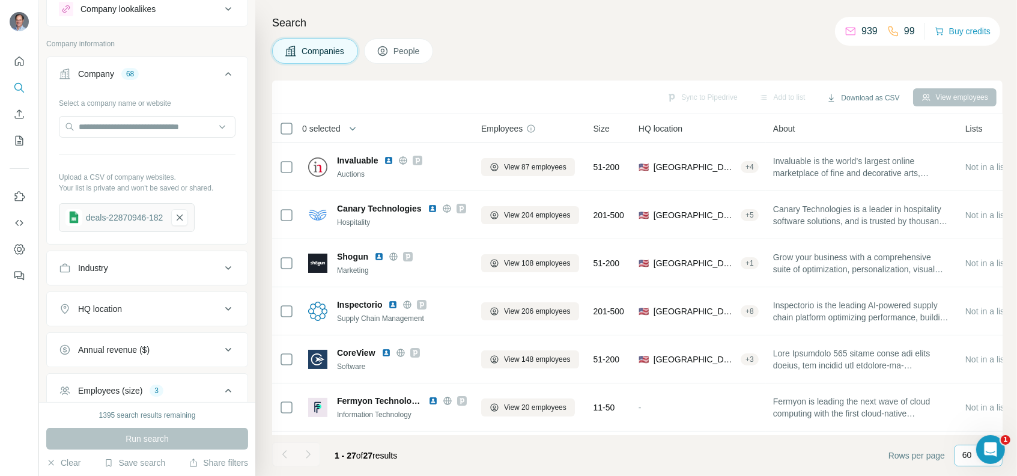
click at [402, 50] on span "People" at bounding box center [407, 51] width 28 height 12
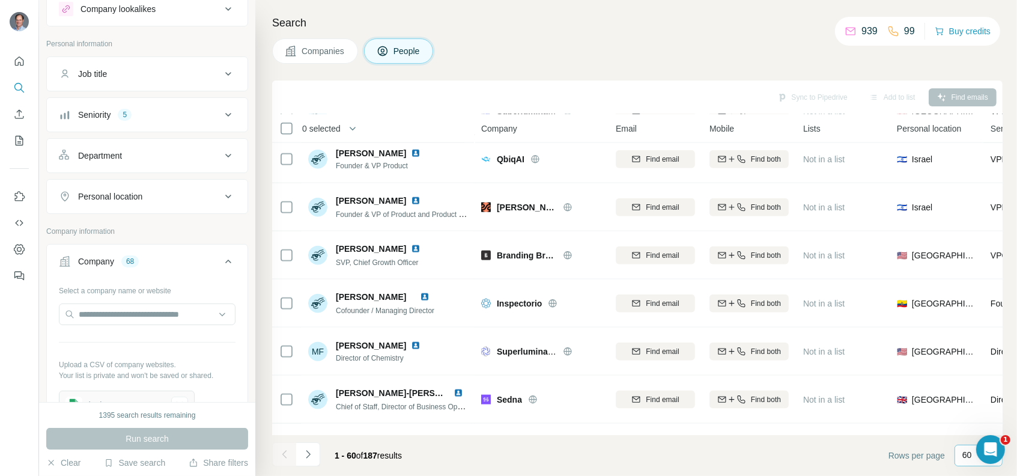
scroll to position [1561, 0]
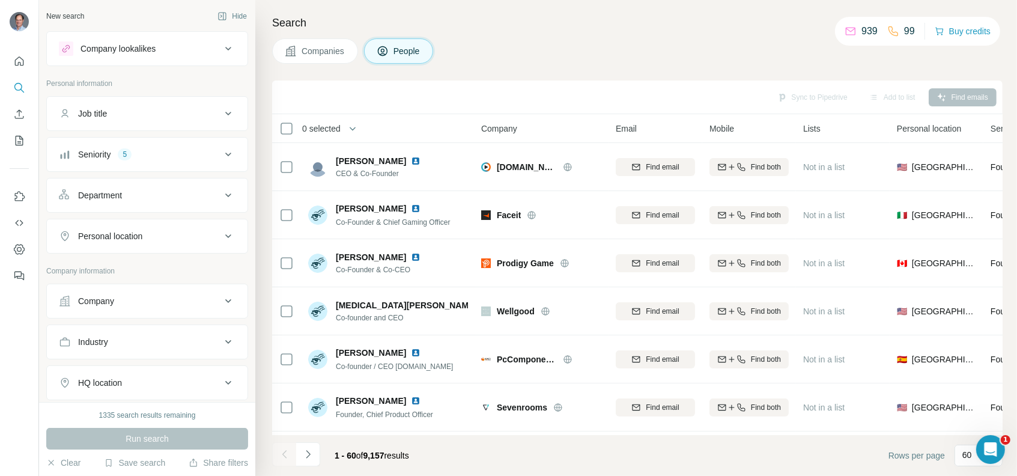
click at [190, 162] on button "Seniority 5" at bounding box center [147, 154] width 201 height 29
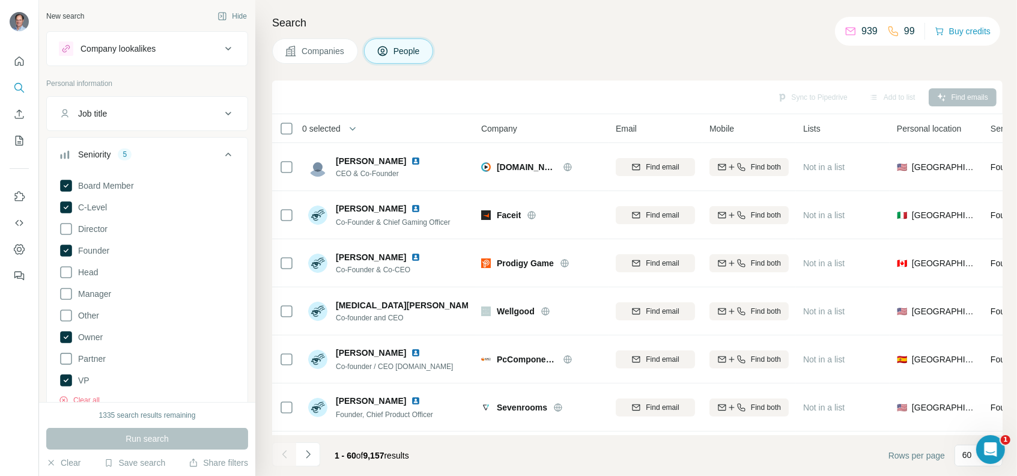
click at [190, 162] on button "Seniority 5" at bounding box center [147, 157] width 201 height 34
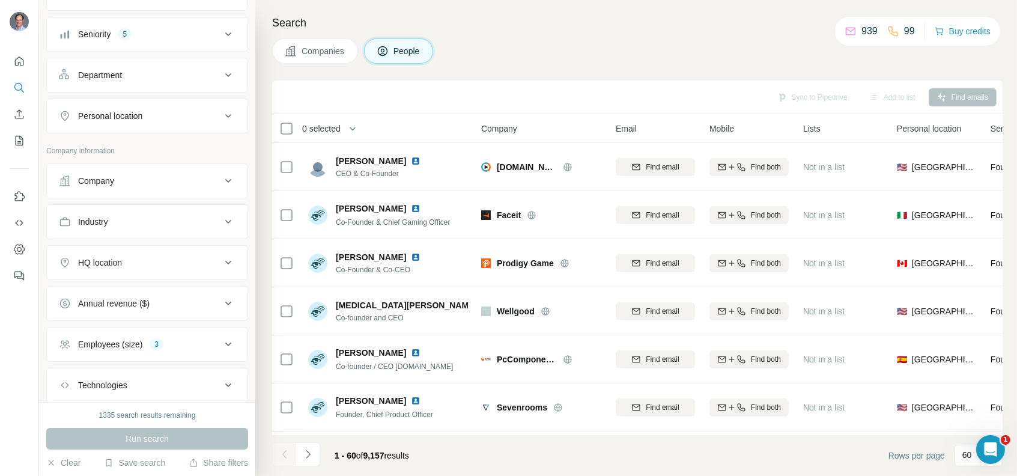
scroll to position [180, 0]
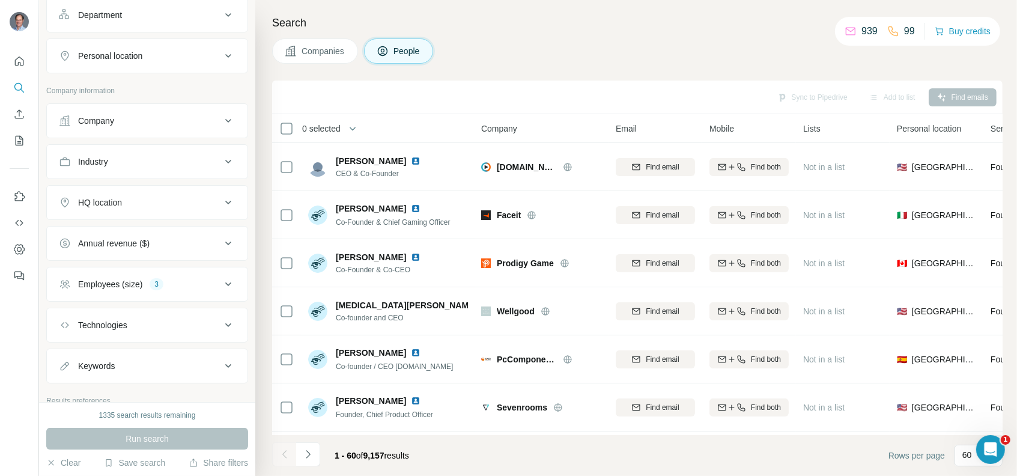
click at [172, 288] on button "Employees (size) 3" at bounding box center [147, 284] width 201 height 29
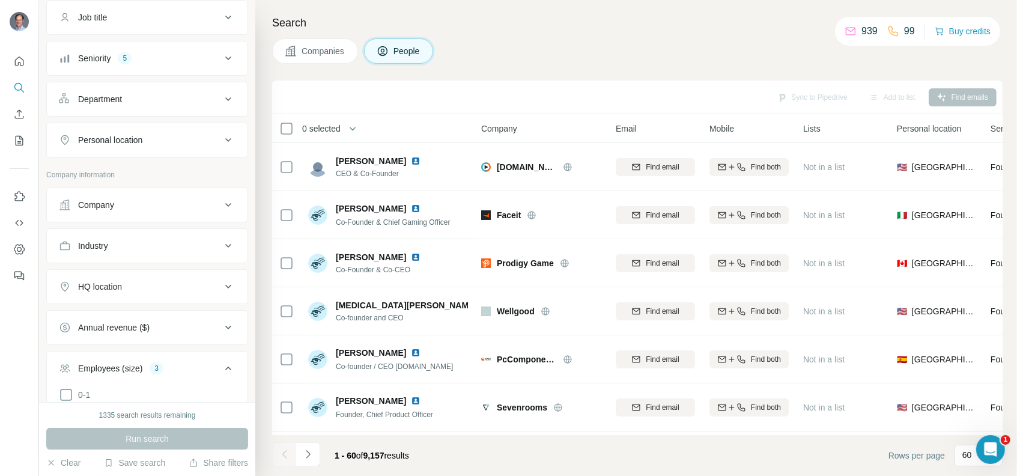
scroll to position [0, 0]
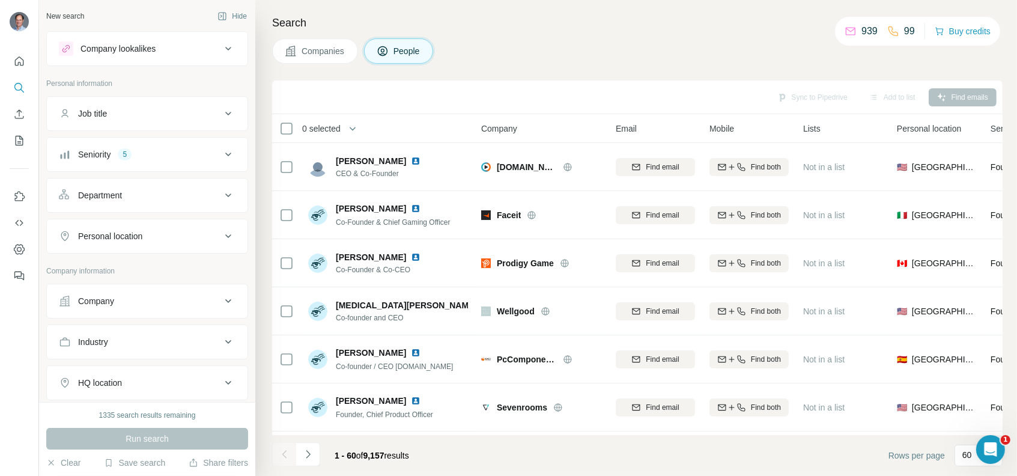
click at [326, 50] on span "Companies" at bounding box center [323, 51] width 44 height 12
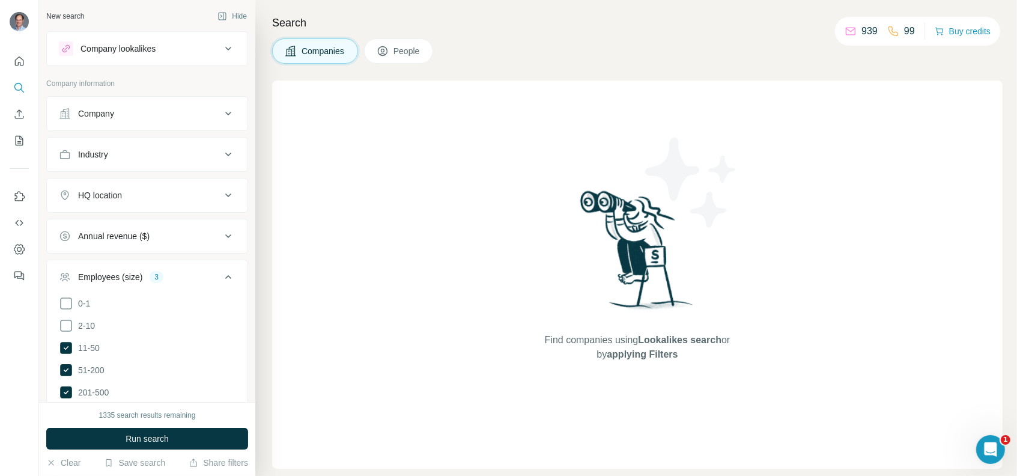
click at [134, 116] on div "Company" at bounding box center [140, 114] width 162 height 12
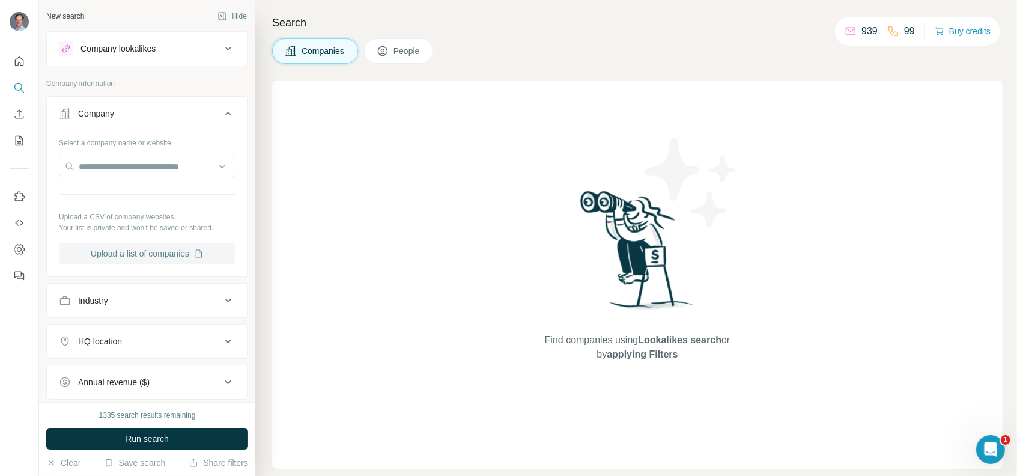
click at [163, 250] on button "Upload a list of companies" at bounding box center [147, 254] width 177 height 22
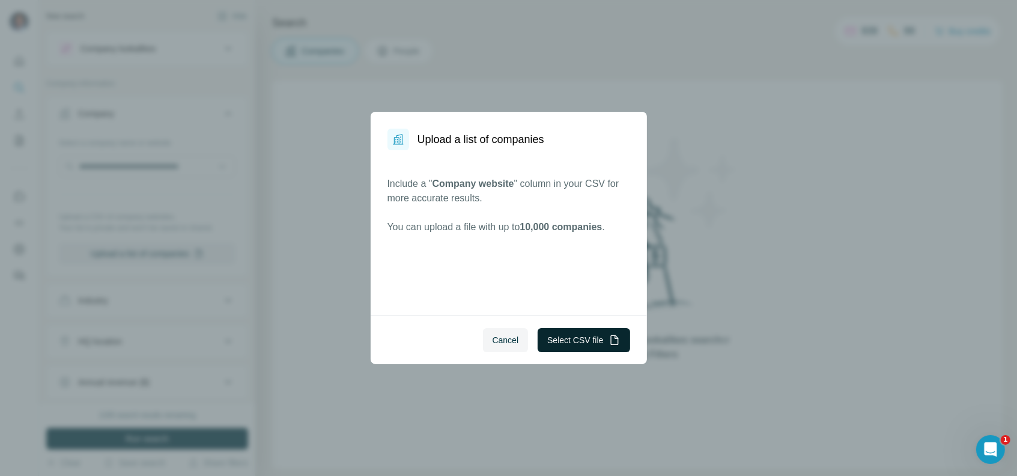
click at [593, 343] on button "Select CSV file" at bounding box center [584, 340] width 92 height 24
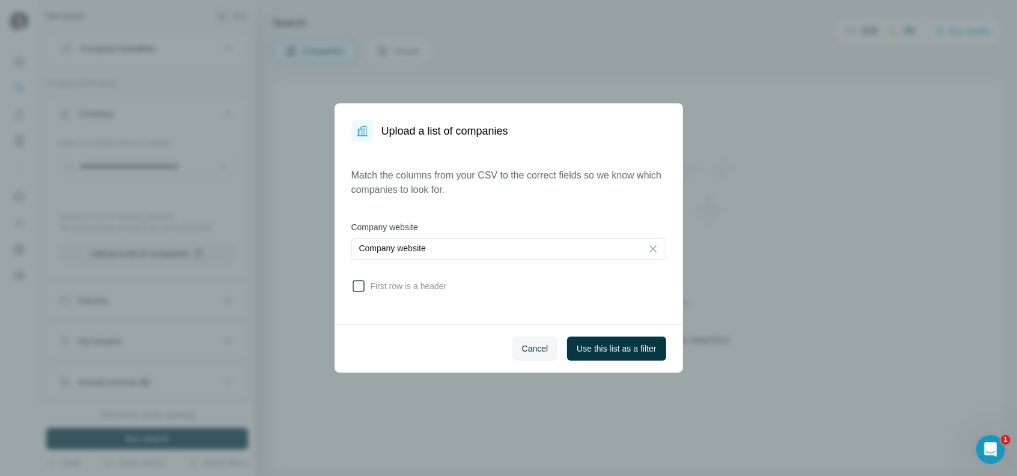
click at [411, 282] on span "First row is a header" at bounding box center [406, 286] width 81 height 12
click at [600, 344] on span "Use this list as a filter" at bounding box center [616, 348] width 79 height 12
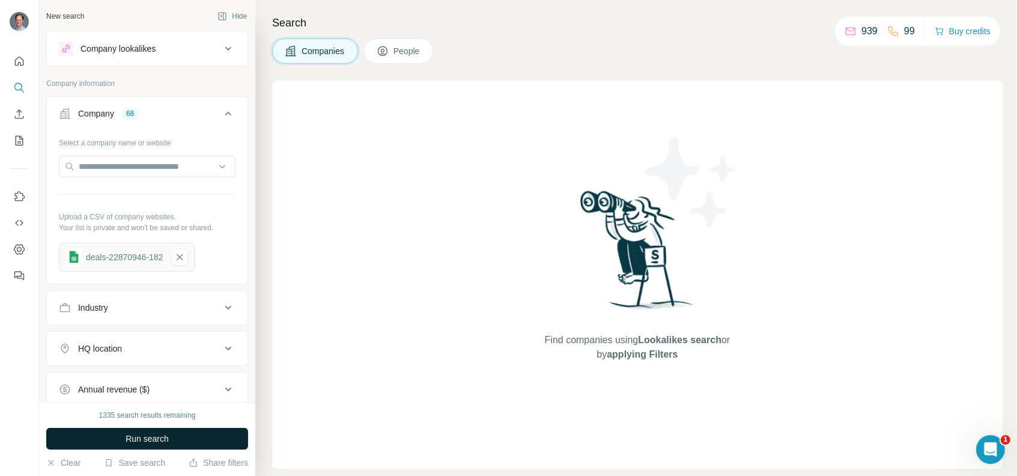
click at [156, 441] on span "Run search" at bounding box center [147, 438] width 43 height 12
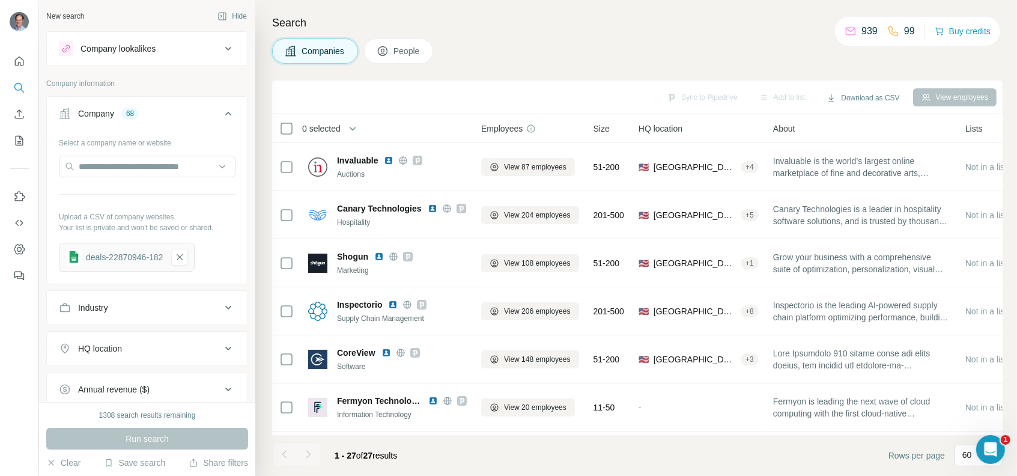
click at [411, 53] on span "People" at bounding box center [407, 51] width 28 height 12
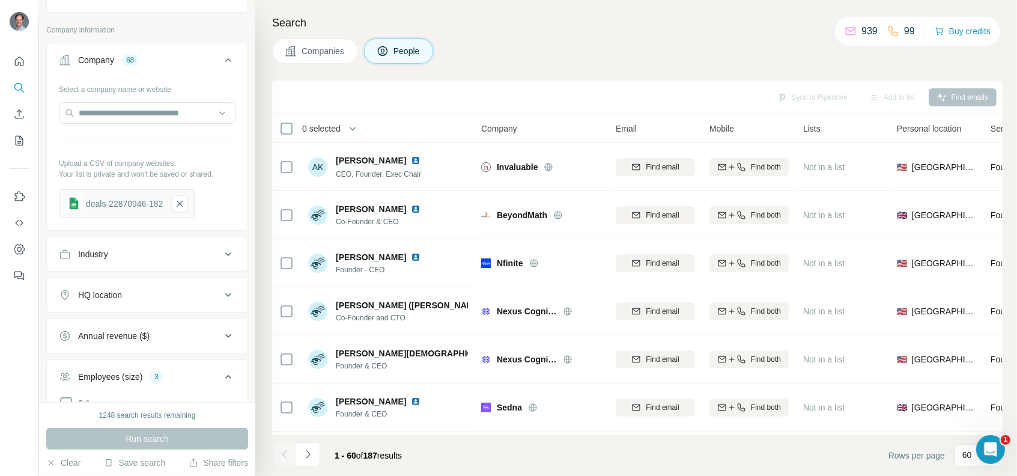
scroll to position [240, 0]
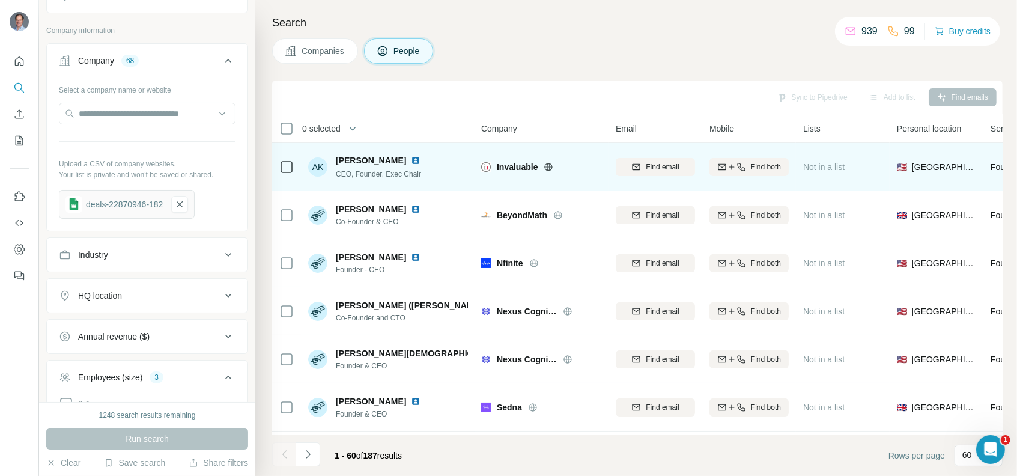
click at [411, 157] on img at bounding box center [416, 161] width 10 height 10
